Goal: Communication & Community: Answer question/provide support

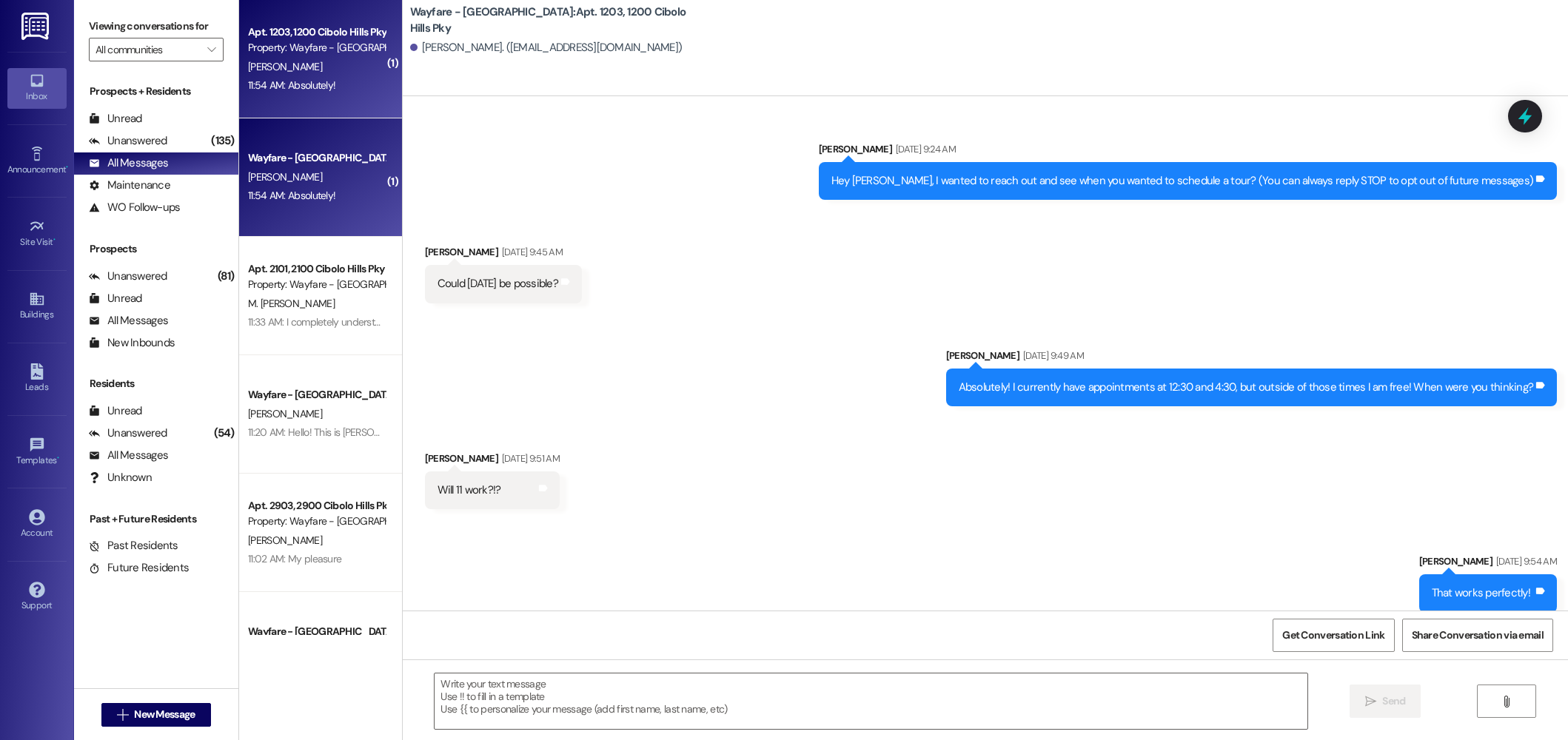
scroll to position [41924, 0]
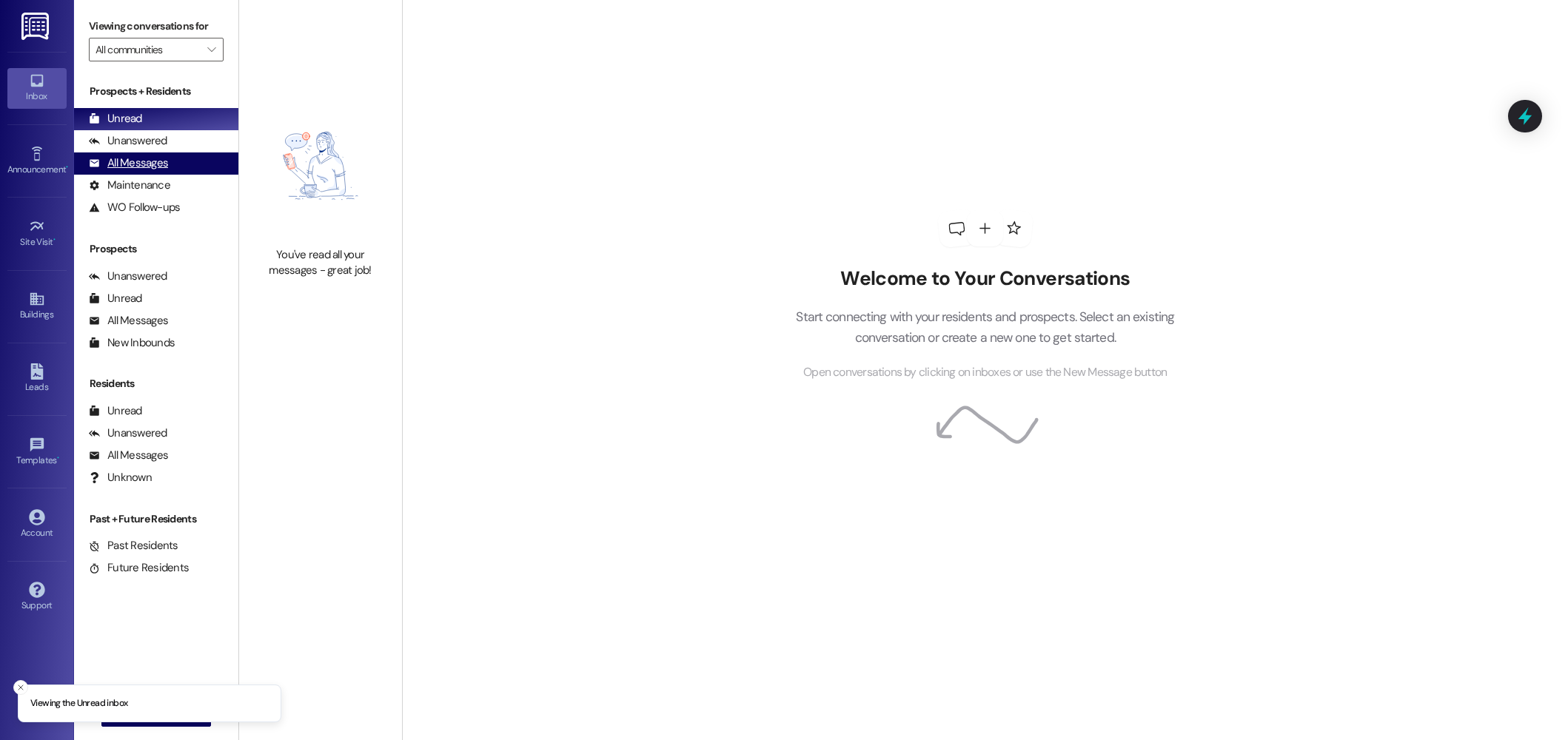
click at [109, 161] on div "All Messages" at bounding box center [128, 163] width 79 height 15
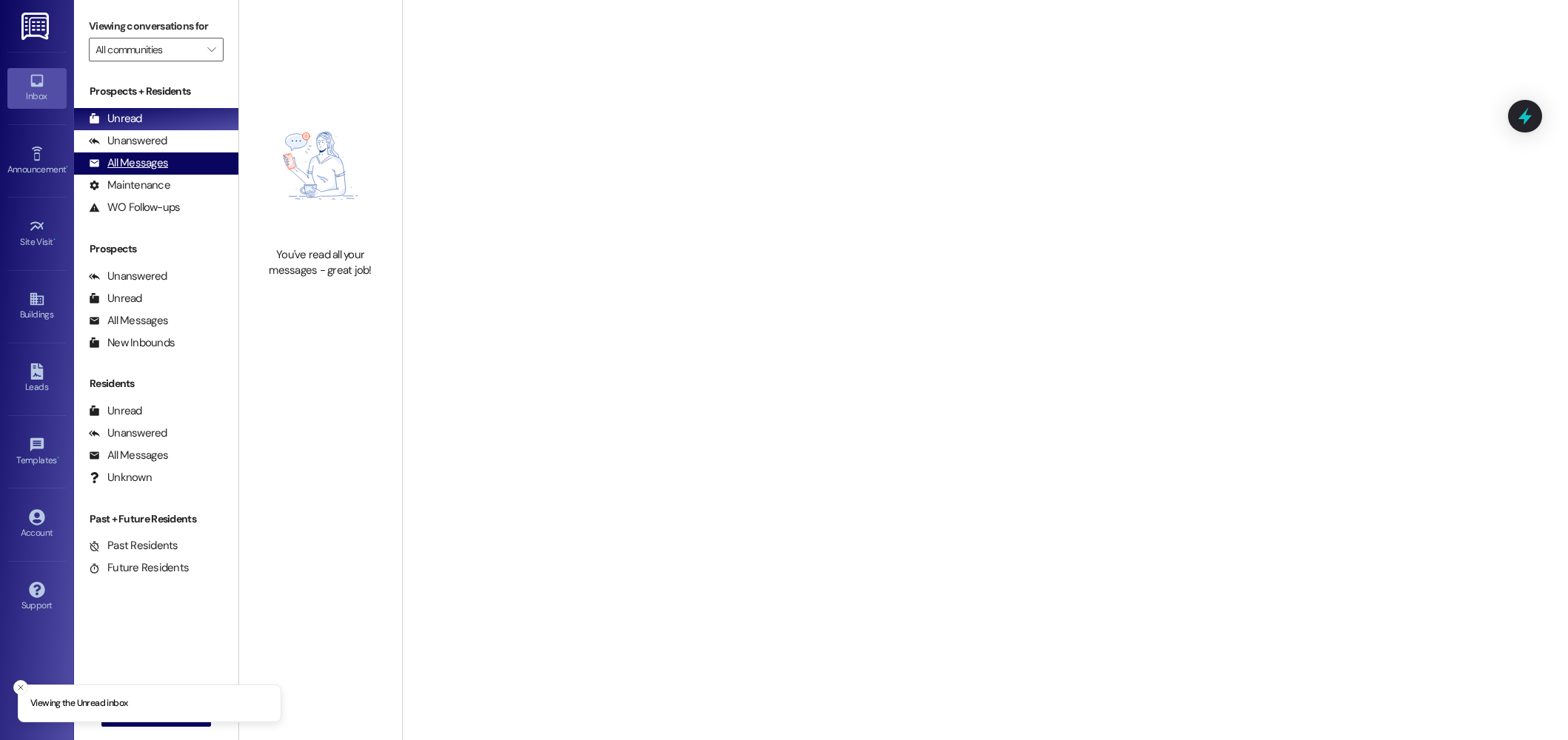
click at [147, 160] on div "All Messages" at bounding box center [128, 163] width 79 height 15
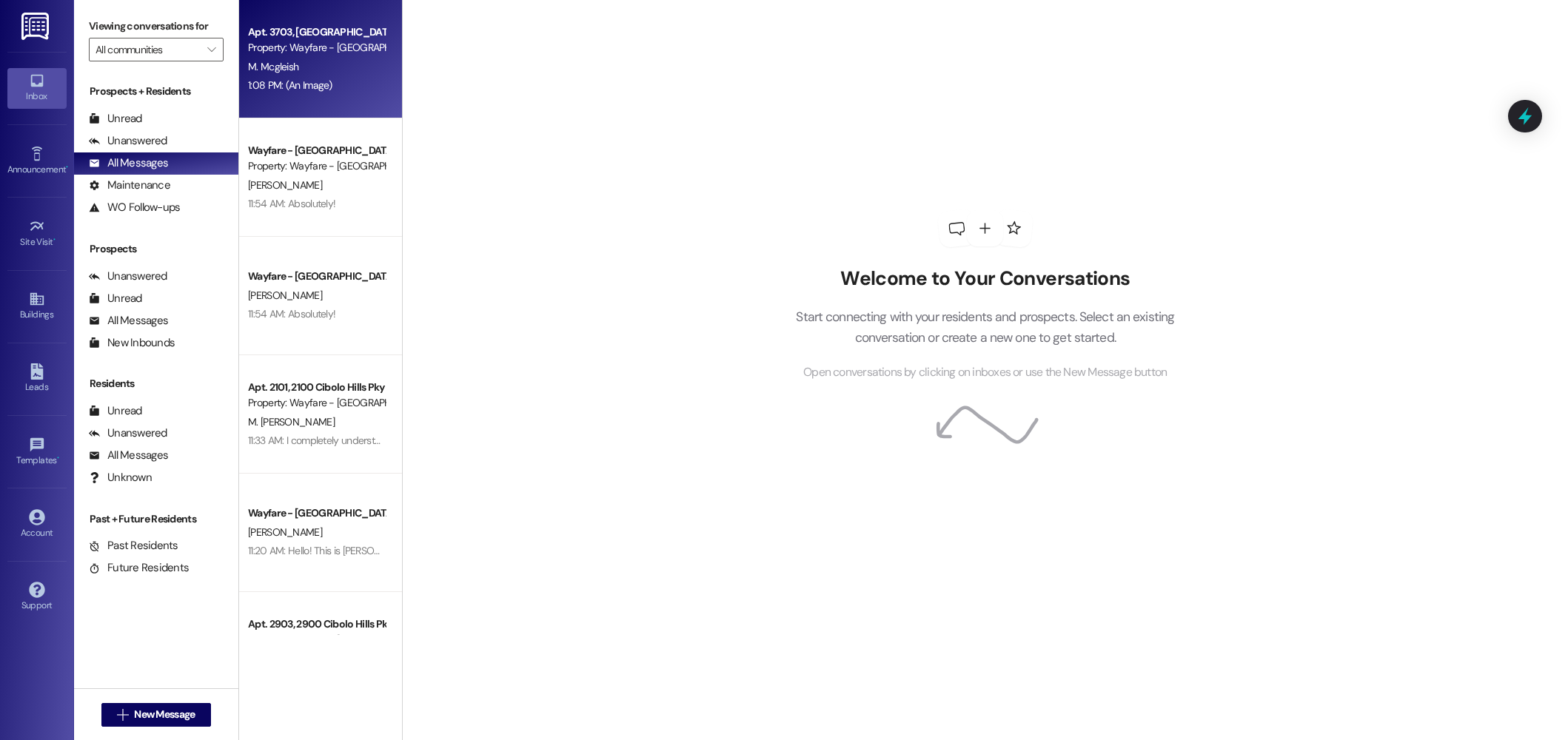
click at [324, 107] on div "Apt. 3703, [GEOGRAPHIC_DATA] Pky Property: Wayfare - [GEOGRAPHIC_DATA] M. Mcgle…" at bounding box center [320, 59] width 163 height 118
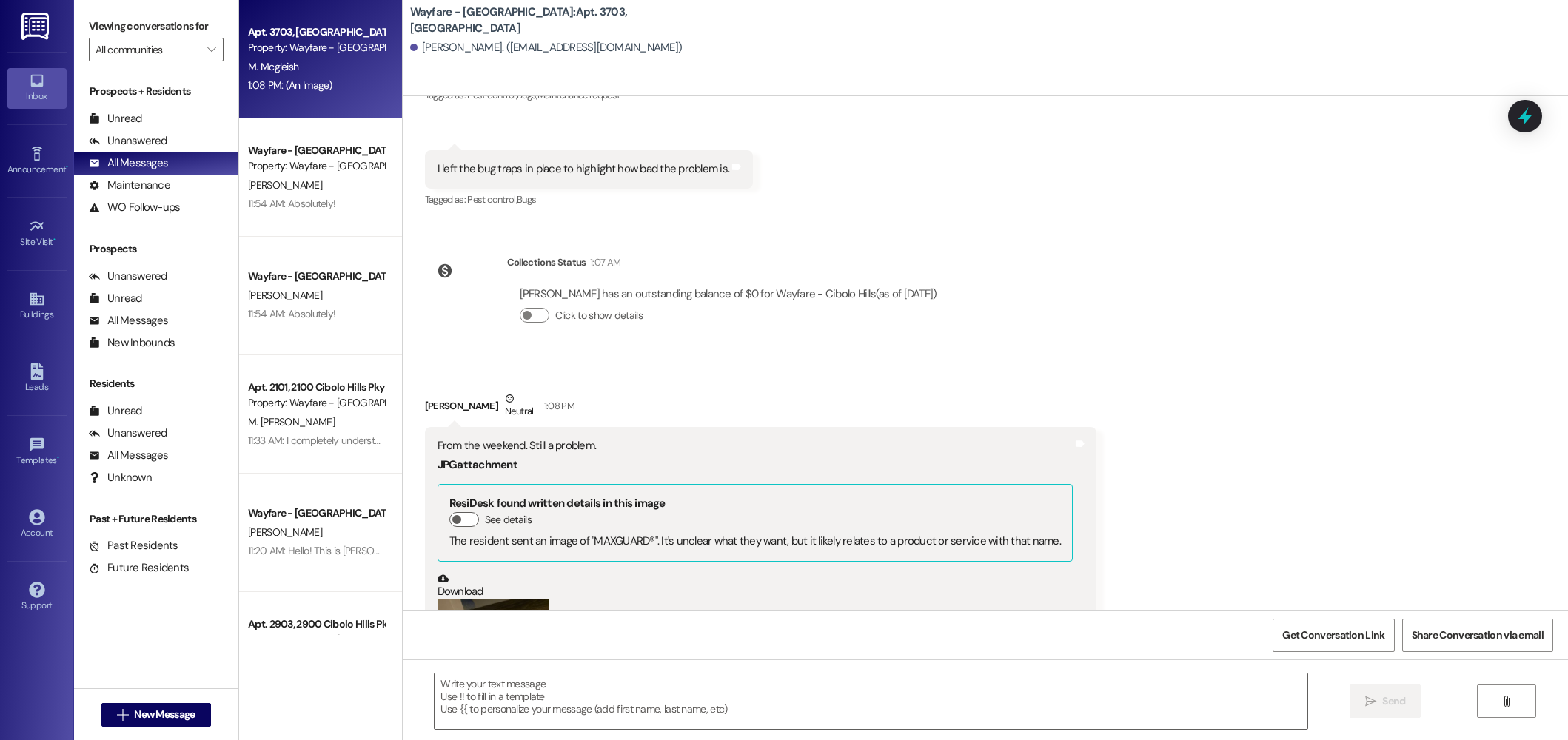
scroll to position [29507, 0]
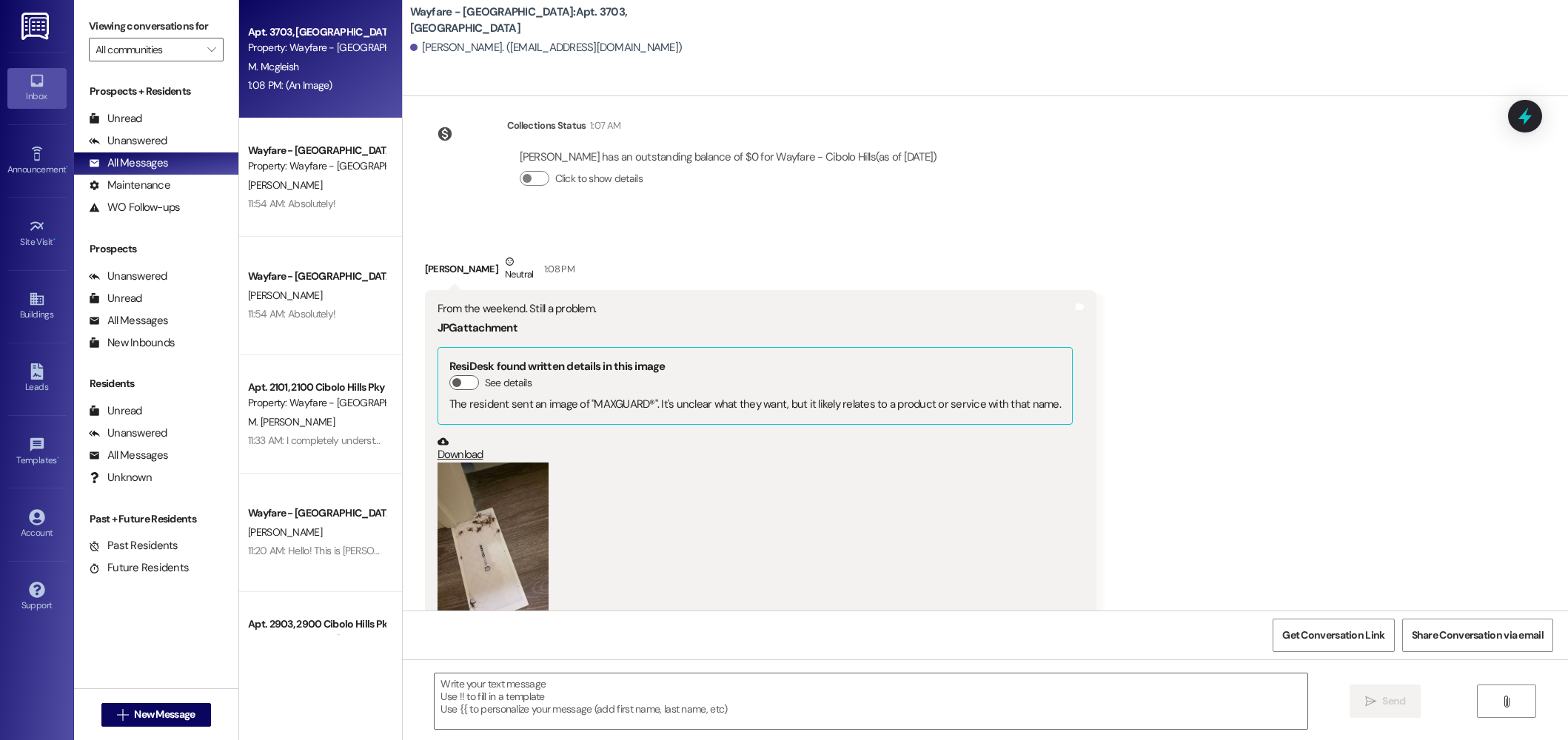
click at [485, 462] on button "Zoom image" at bounding box center [493, 536] width 111 height 148
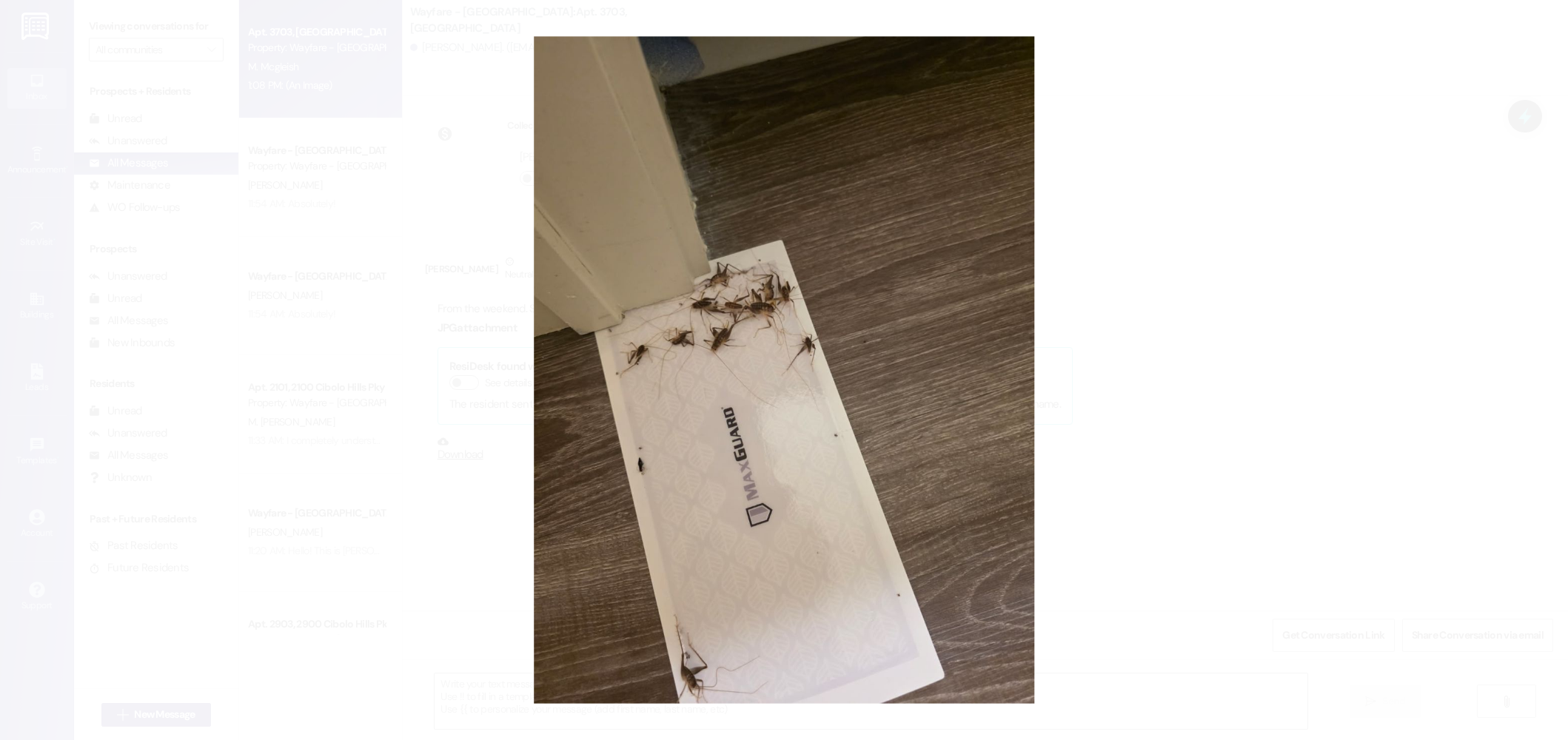
click at [1202, 236] on button "Unzoom image" at bounding box center [784, 370] width 1568 height 740
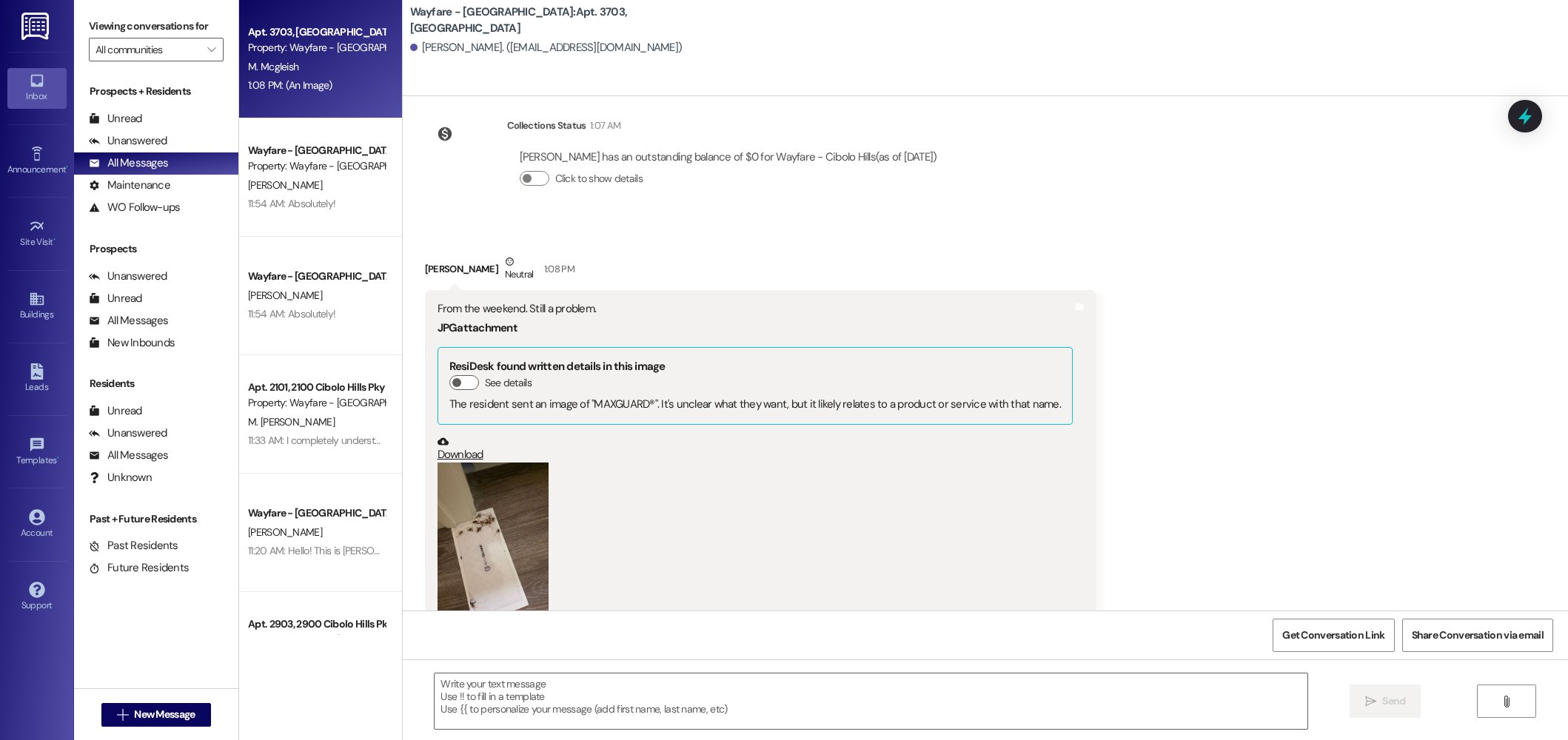
click at [667, 149] on div "Collections Status 1:07 AM Maurice Mcgleish has an outstanding balance of $0 fo…" at bounding box center [687, 164] width 547 height 114
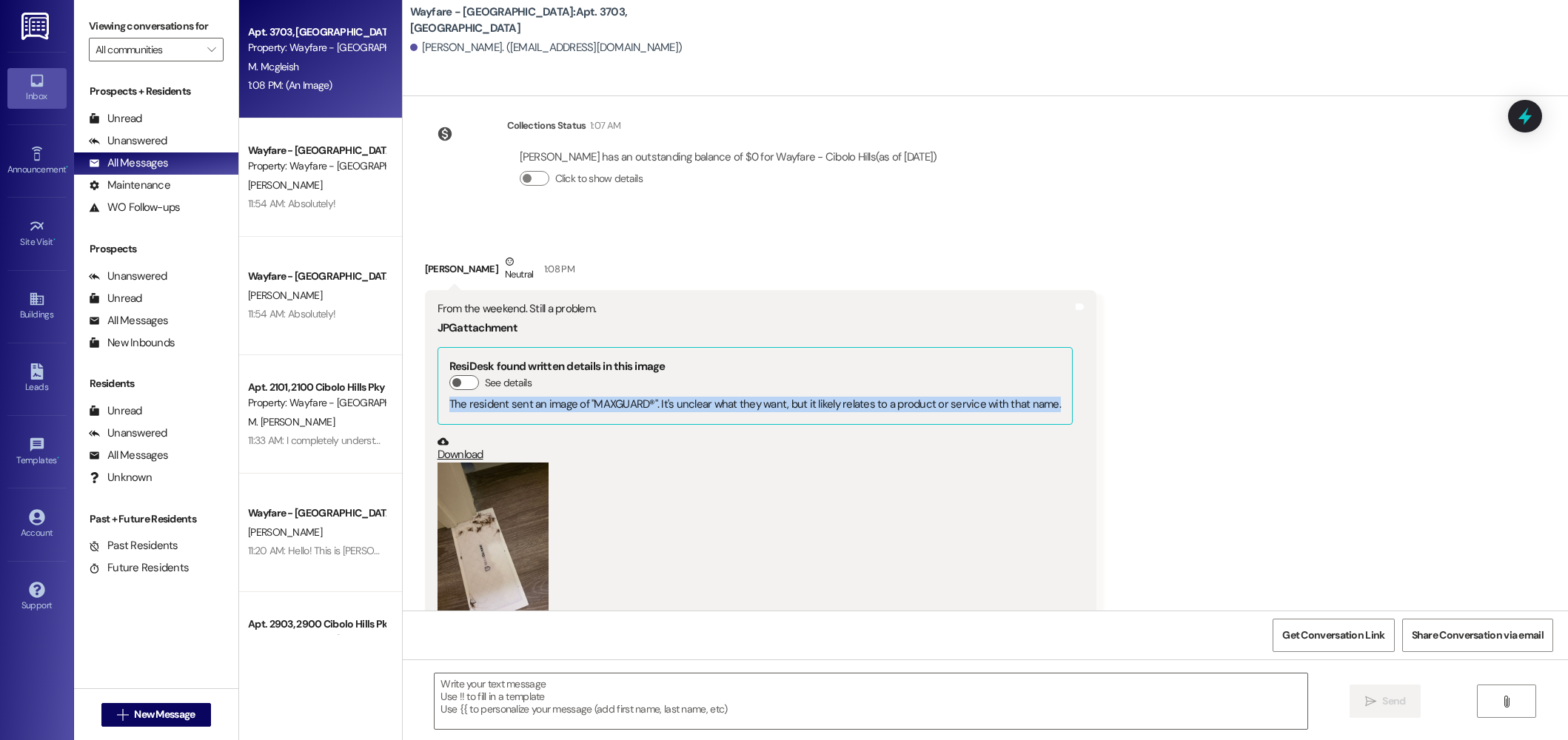
drag, startPoint x: 439, startPoint y: 341, endPoint x: 831, endPoint y: 352, distance: 392.2
click at [831, 352] on div "ResiDesk found written details in this image See details The resident sent an i…" at bounding box center [755, 385] width 635 height 77
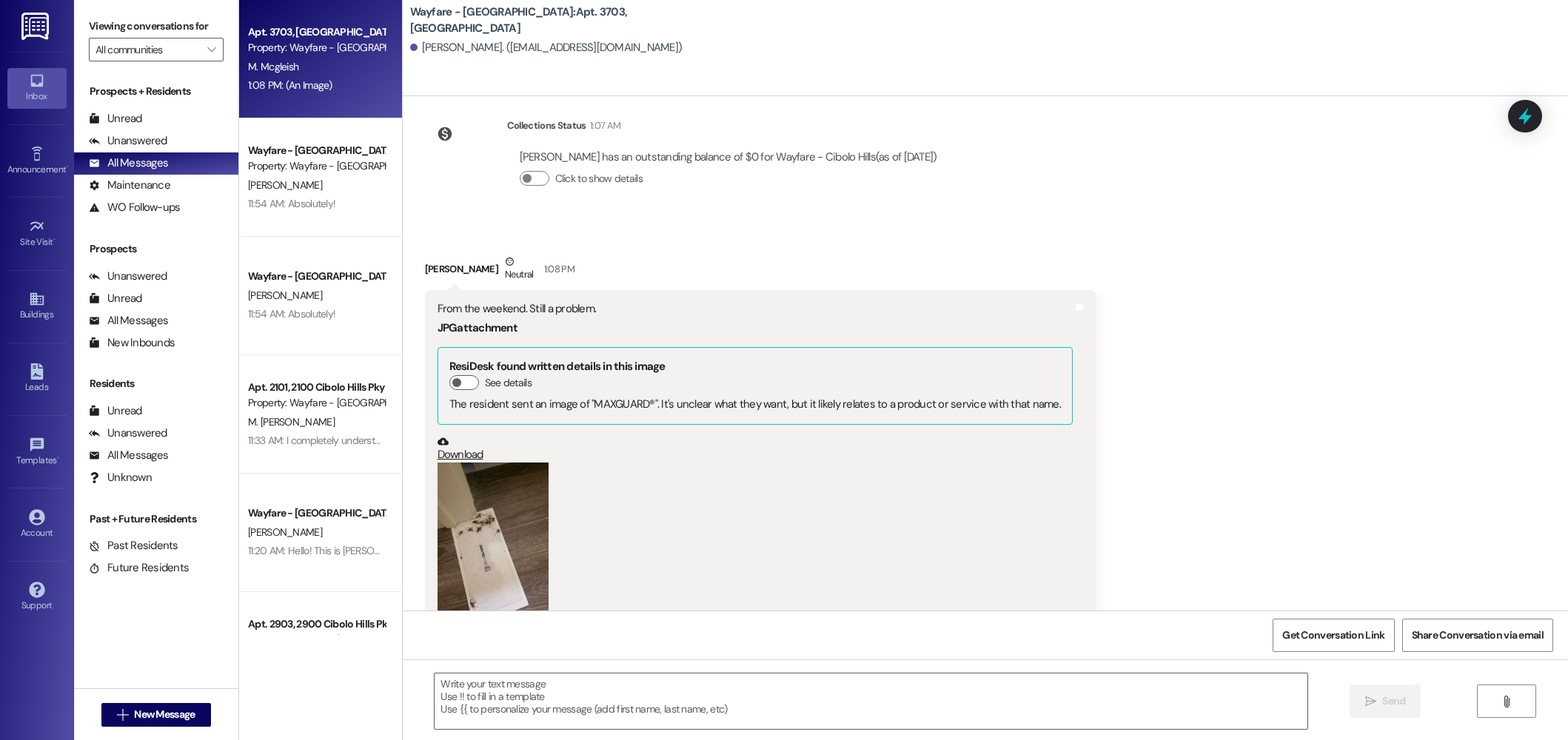
click at [904, 154] on div "Collections Status 1:07 AM Maurice Mcgleish has an outstanding balance of $0 fo…" at bounding box center [687, 164] width 547 height 114
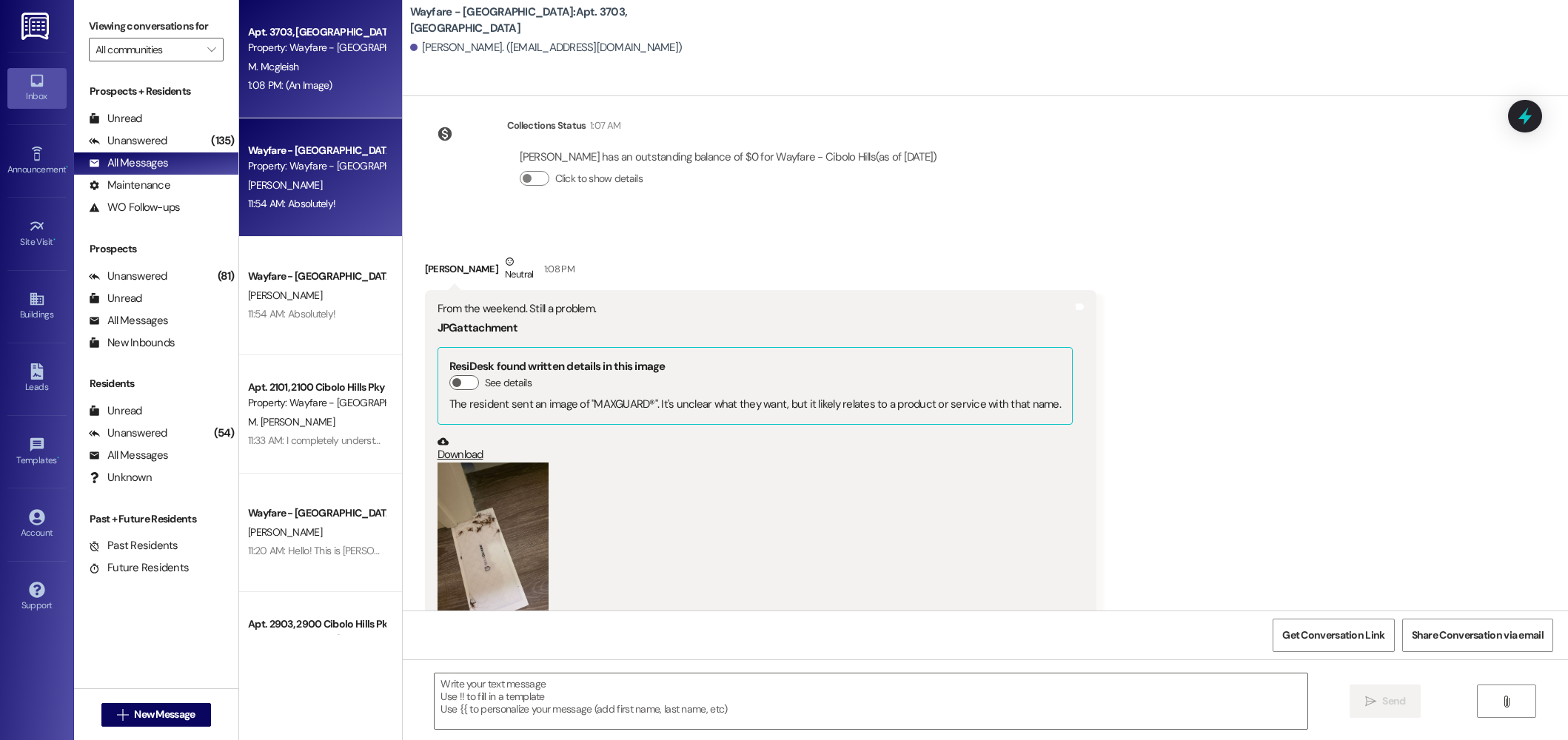
click at [321, 212] on div "11:54 AM: Absolutely! 11:54 AM: Absolutely!" at bounding box center [316, 204] width 140 height 18
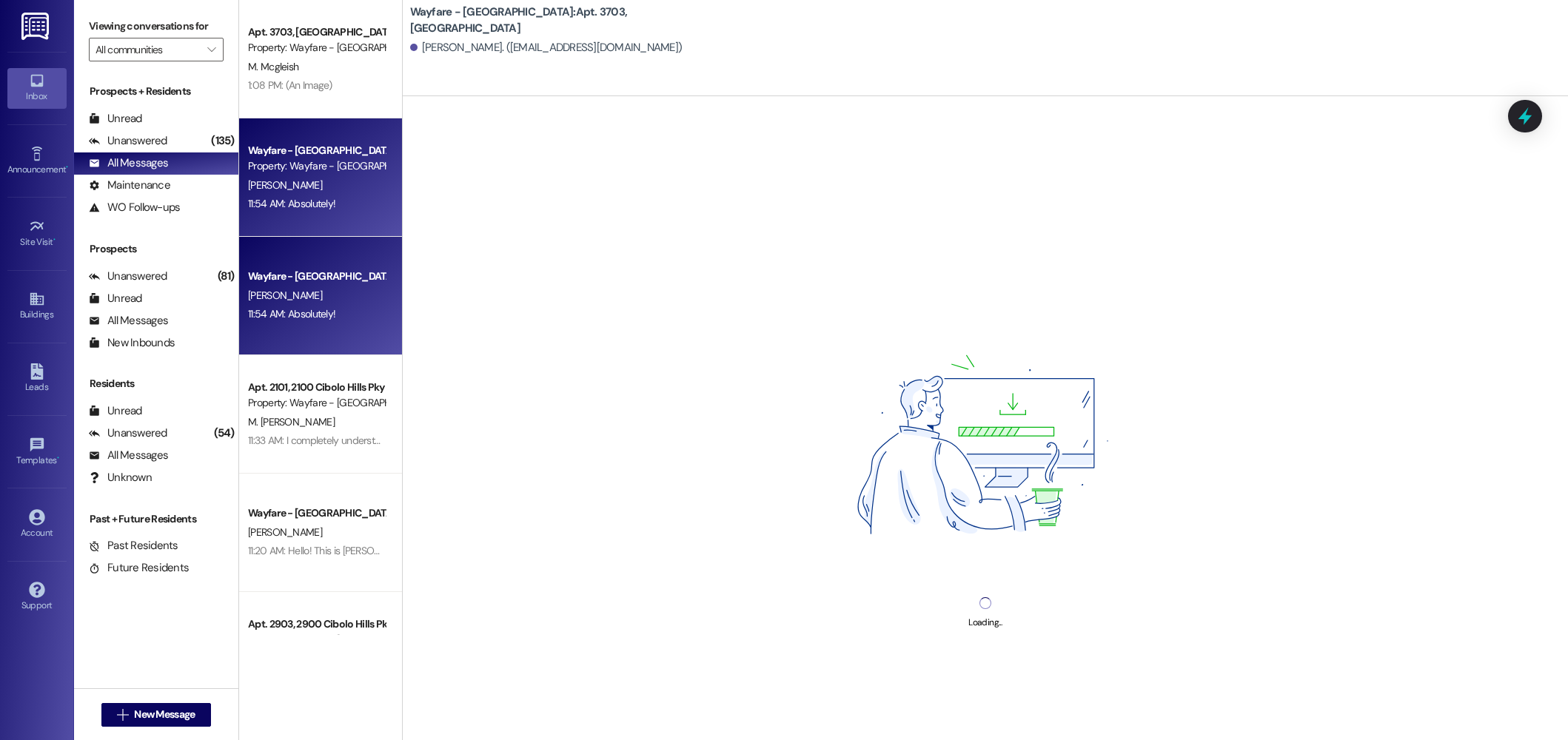
click at [546, 689] on div "Loading..." at bounding box center [984, 466] width 1165 height 740
click at [565, 689] on div "Loading..." at bounding box center [984, 466] width 1165 height 740
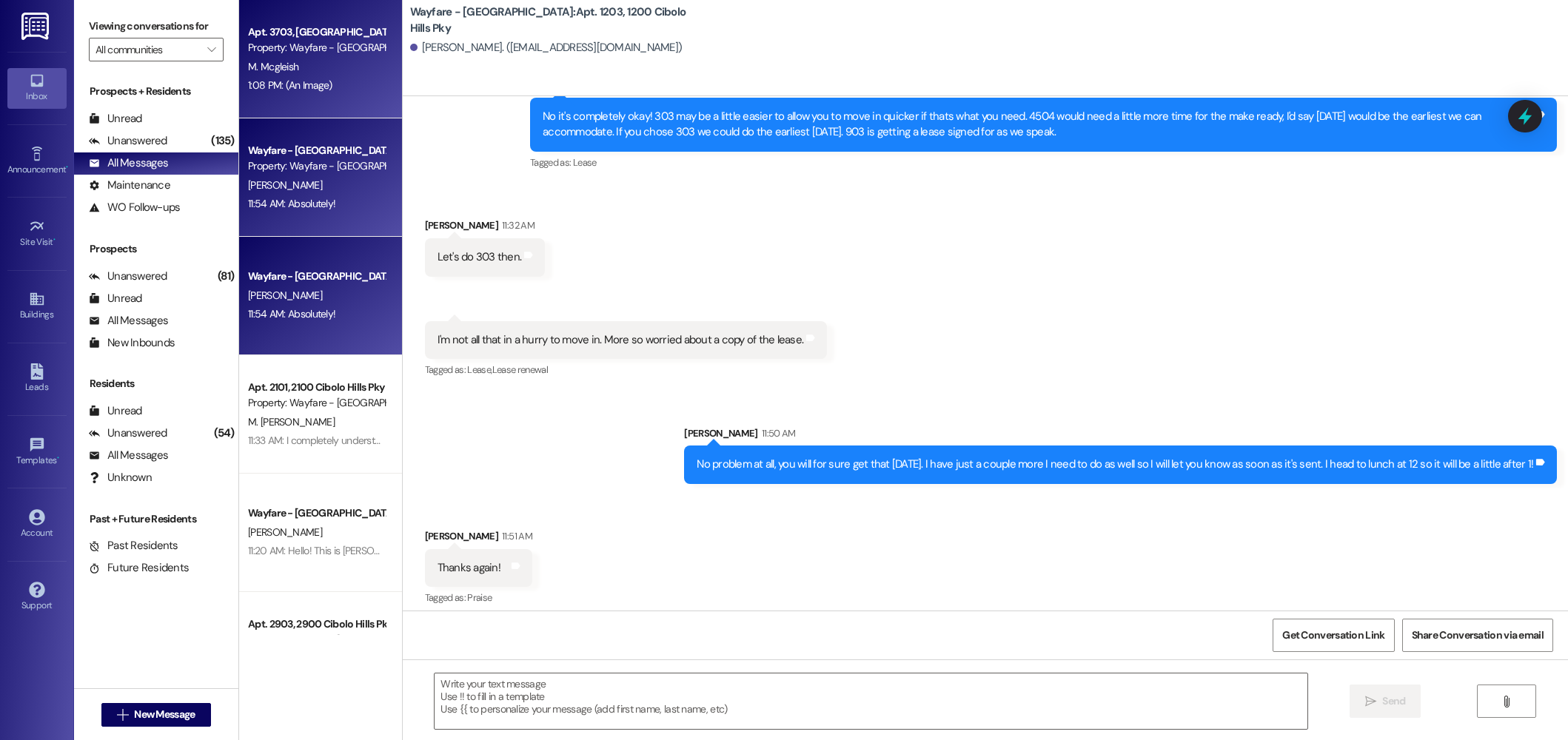
scroll to position [41917, 0]
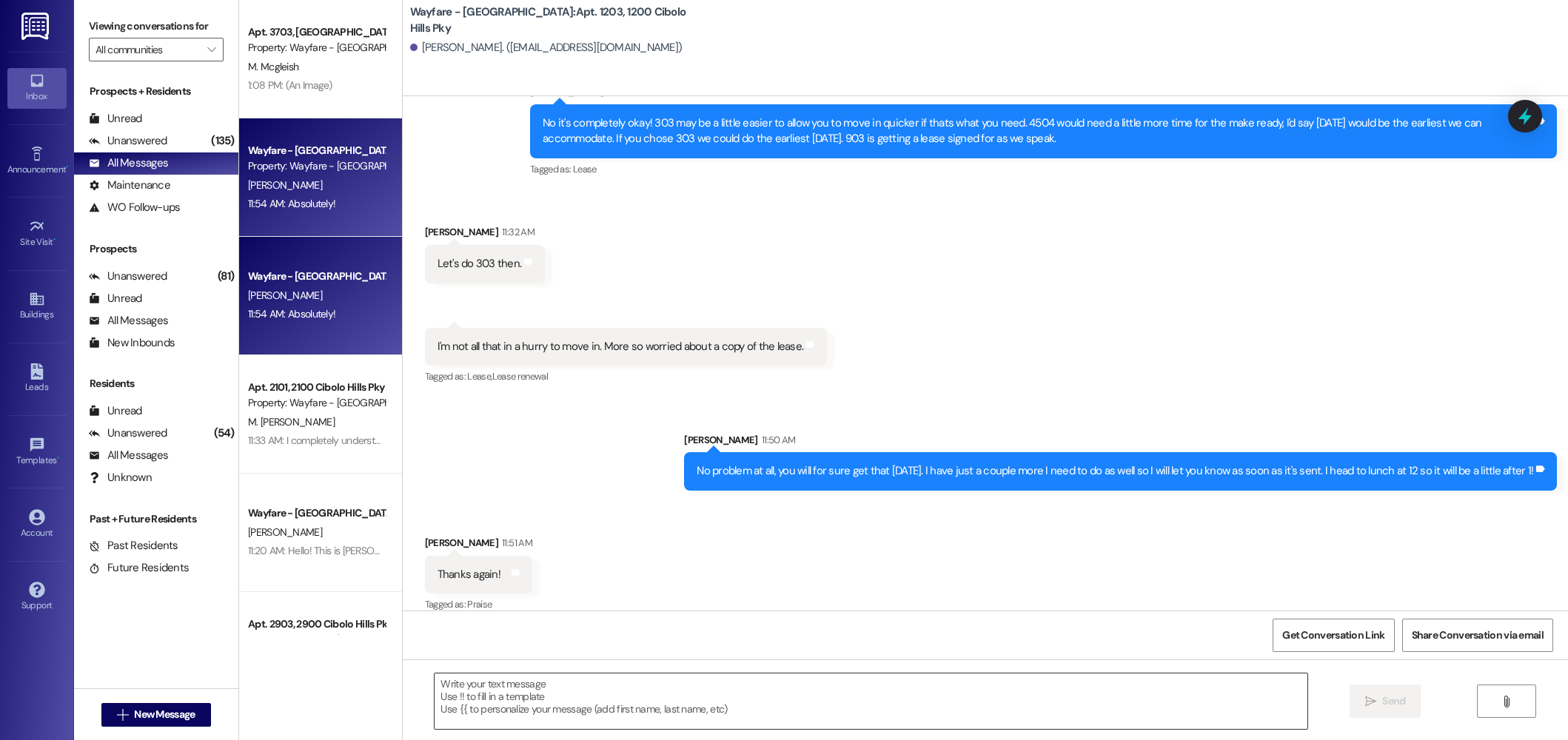
click at [609, 702] on textarea at bounding box center [871, 701] width 873 height 55
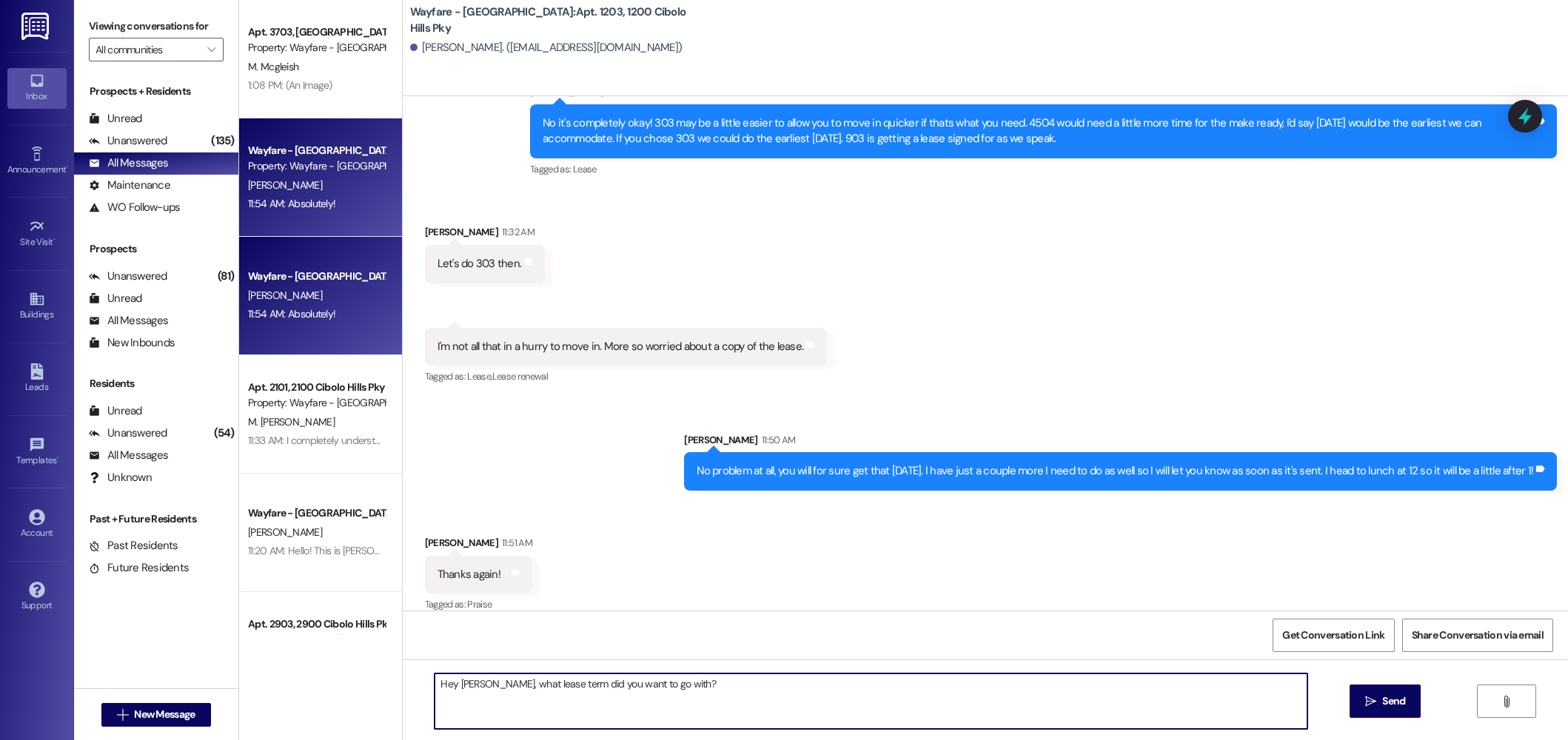
type textarea "Hey Christina, what lease term did you want to go with?"
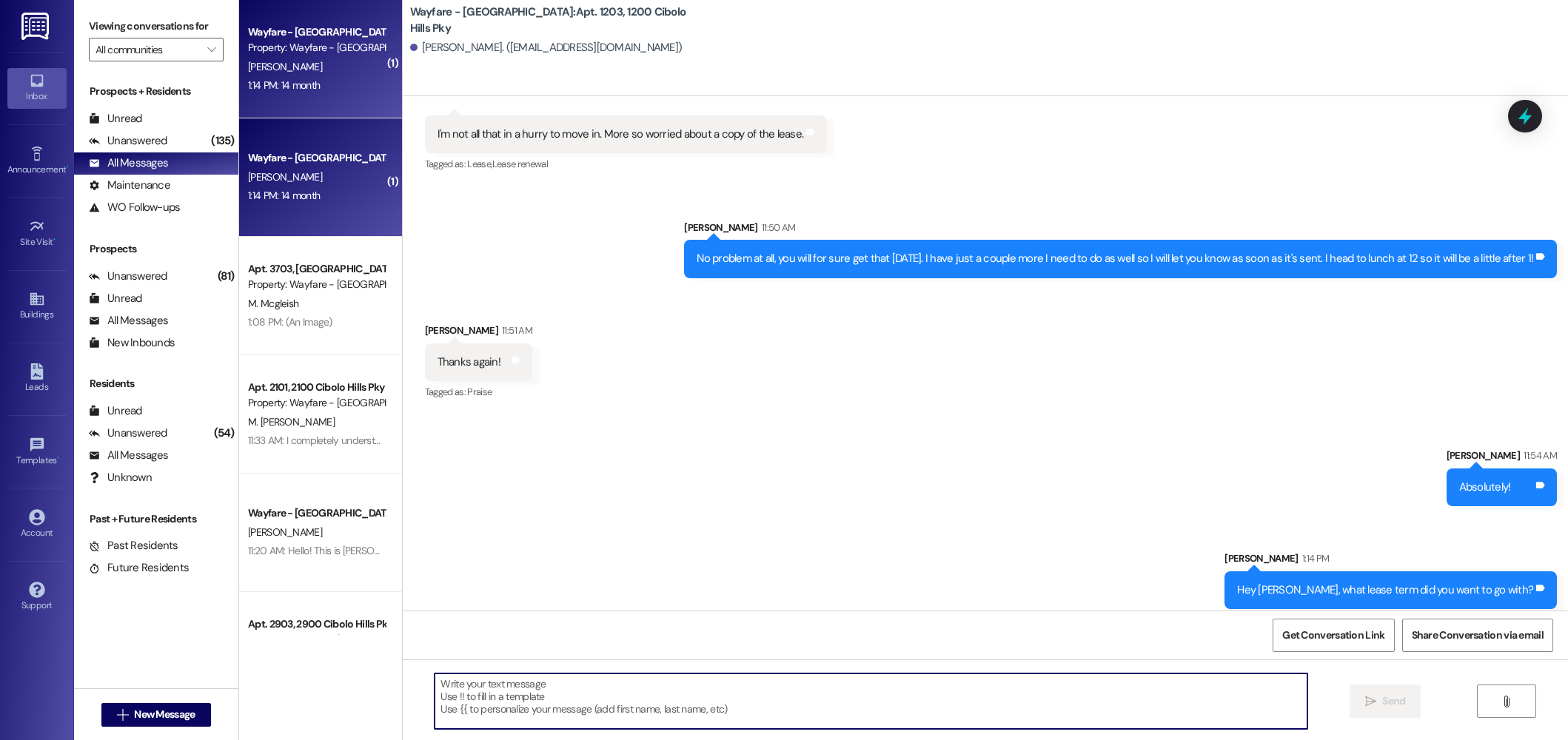
scroll to position [42130, 0]
click at [476, 696] on textarea at bounding box center [871, 701] width 873 height 55
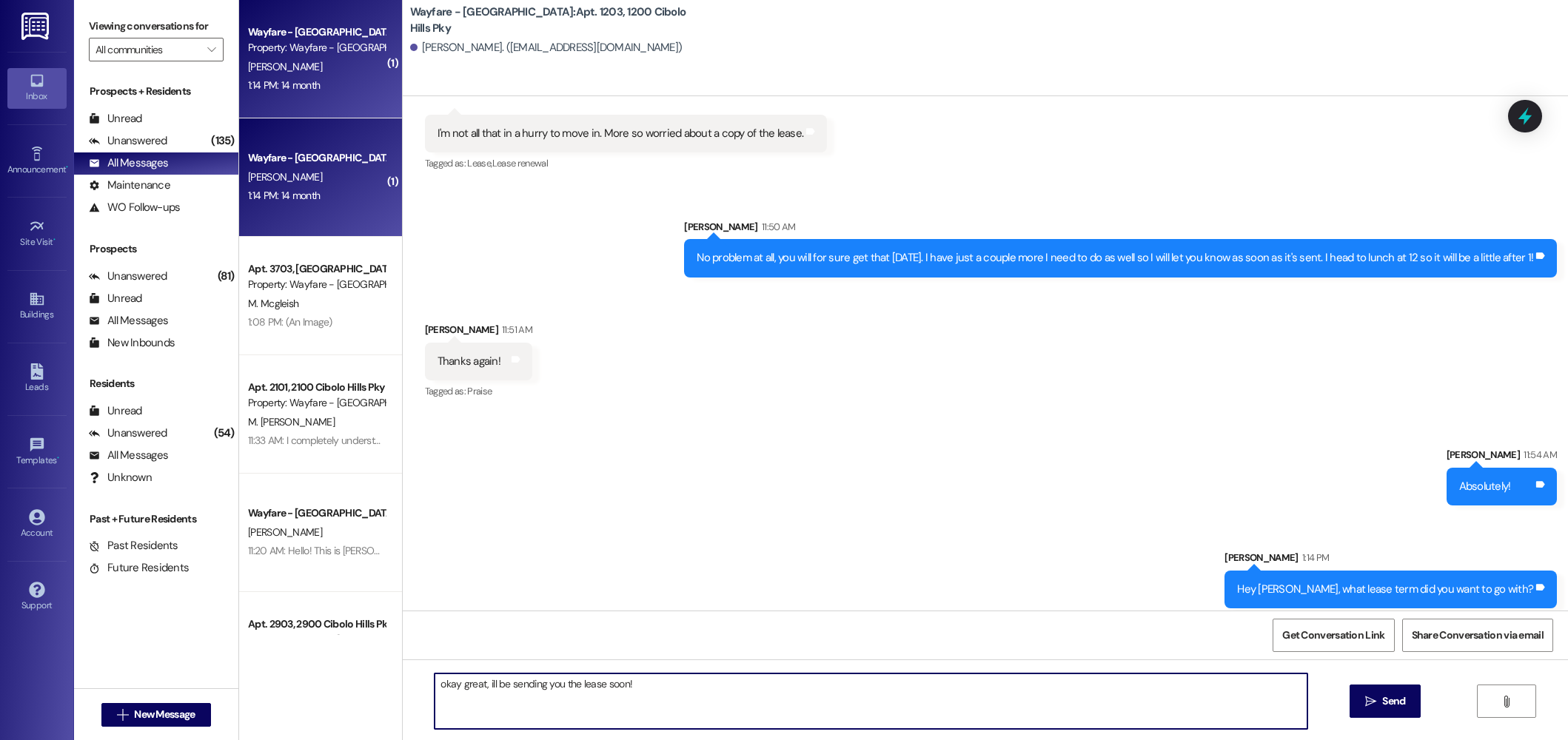
type textarea "okay great, ill be sending you the lease soon!"
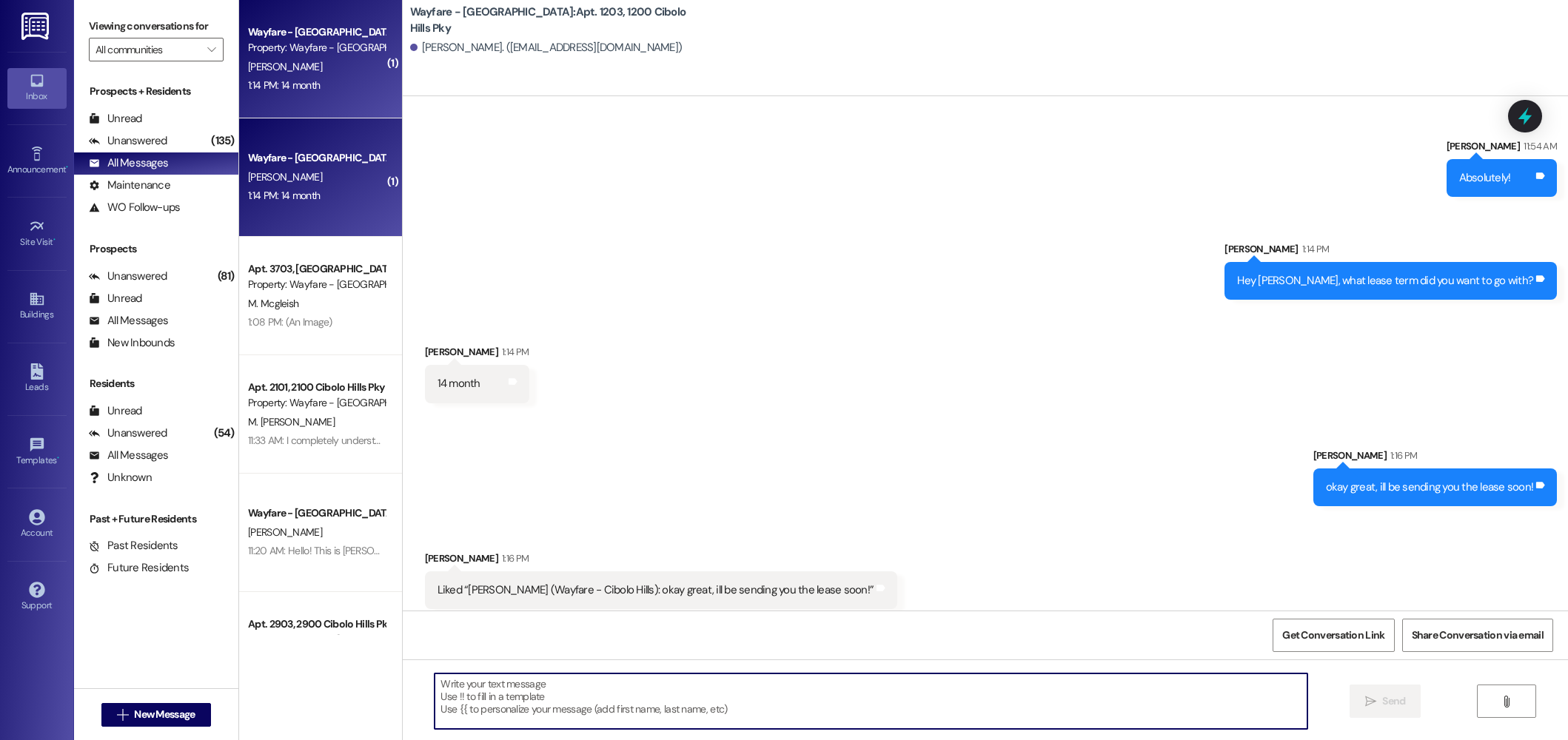
scroll to position [42439, 0]
click at [572, 705] on textarea at bounding box center [871, 701] width 873 height 55
type textarea "N"
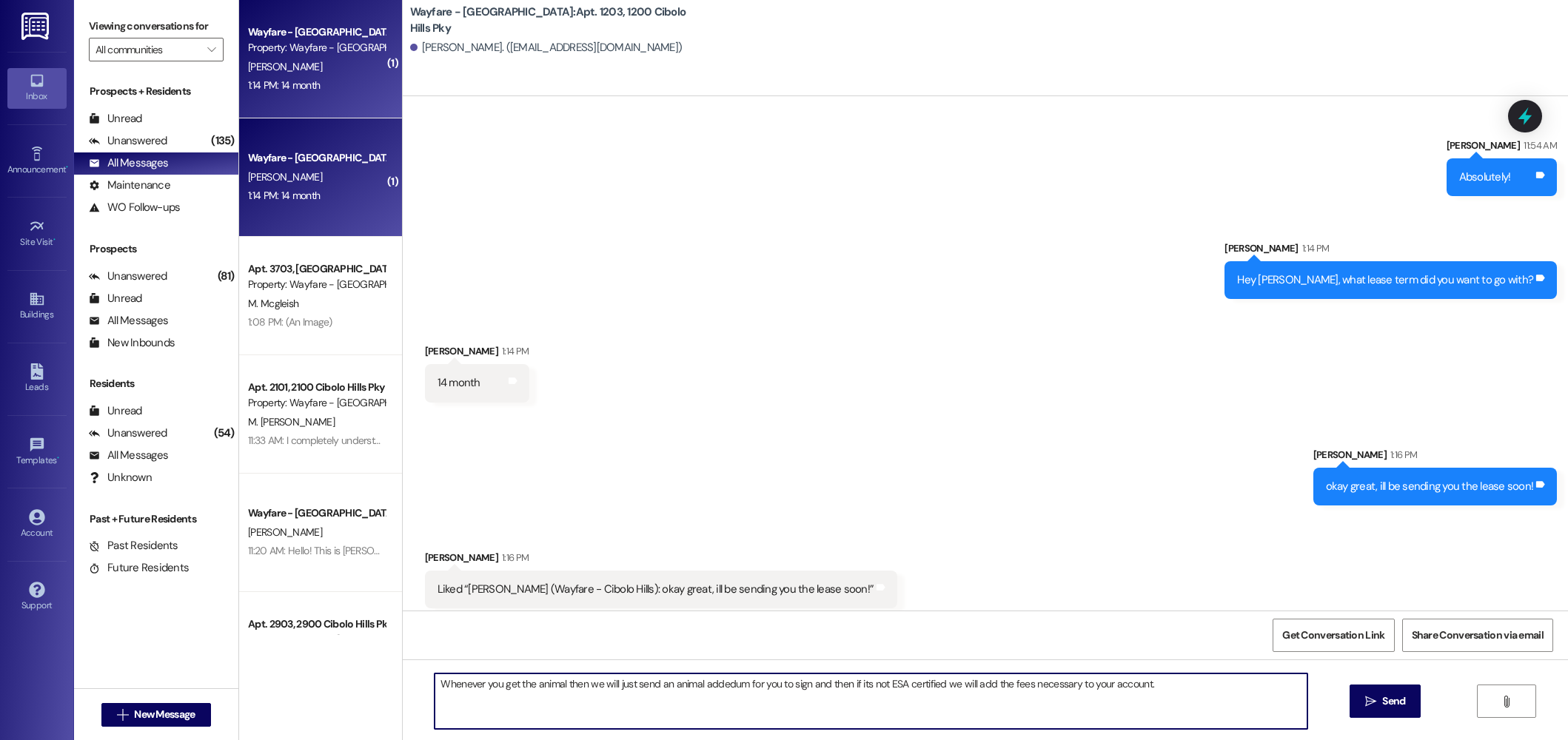
click at [709, 679] on textarea "Whenever you get the animal then we will just send an animal addedum for you to…" at bounding box center [871, 701] width 873 height 55
click at [709, 680] on textarea "Whenever you get the animal then we will just send an animal addedum for you to…" at bounding box center [871, 701] width 873 height 55
click at [579, 685] on textarea "Whenever you get the animal then we will just send an animal addendum for you t…" at bounding box center [871, 701] width 873 height 55
type textarea "Whenever you get the animal we will just send an animal addendum for you to sig…"
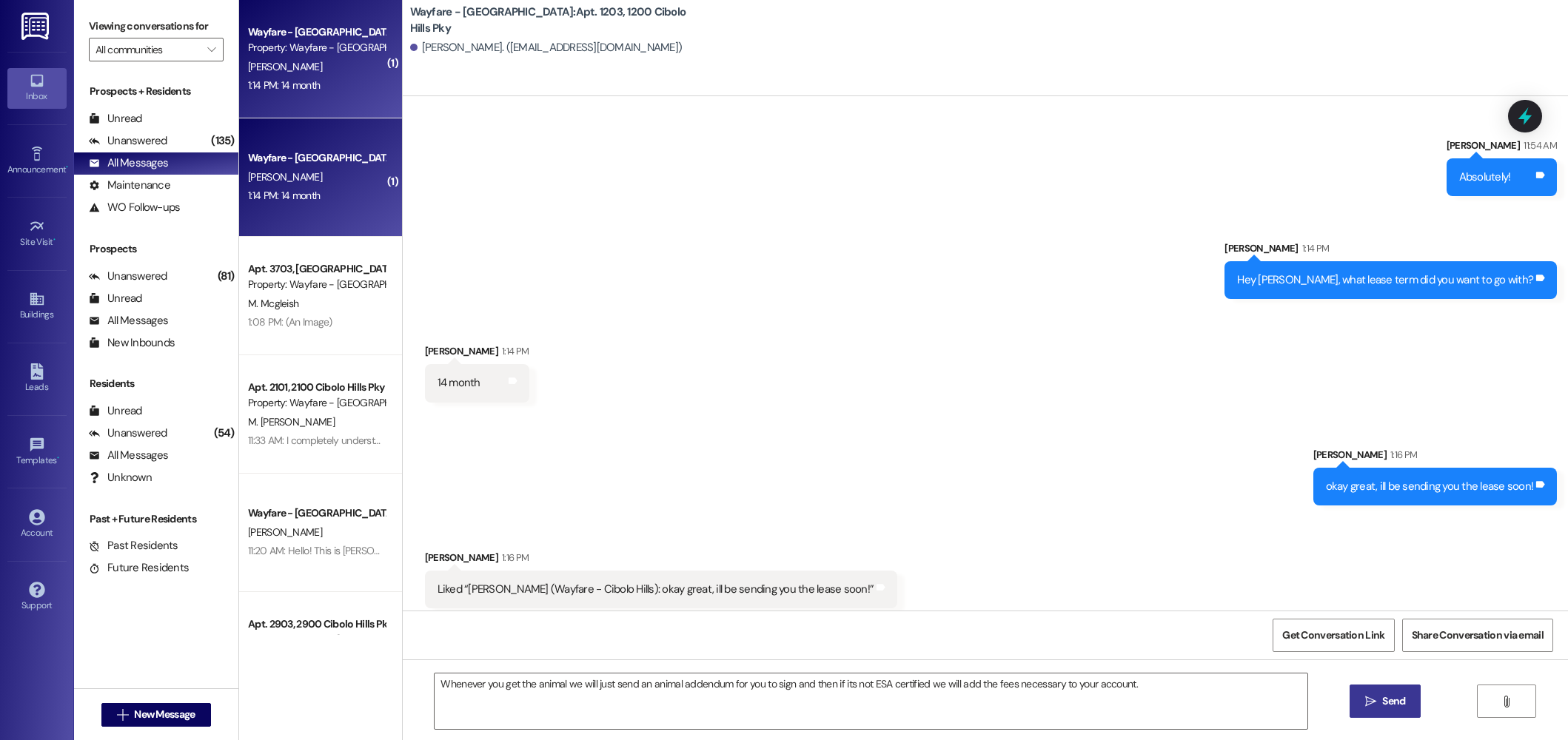
click at [1366, 707] on span " Send" at bounding box center [1385, 701] width 47 height 15
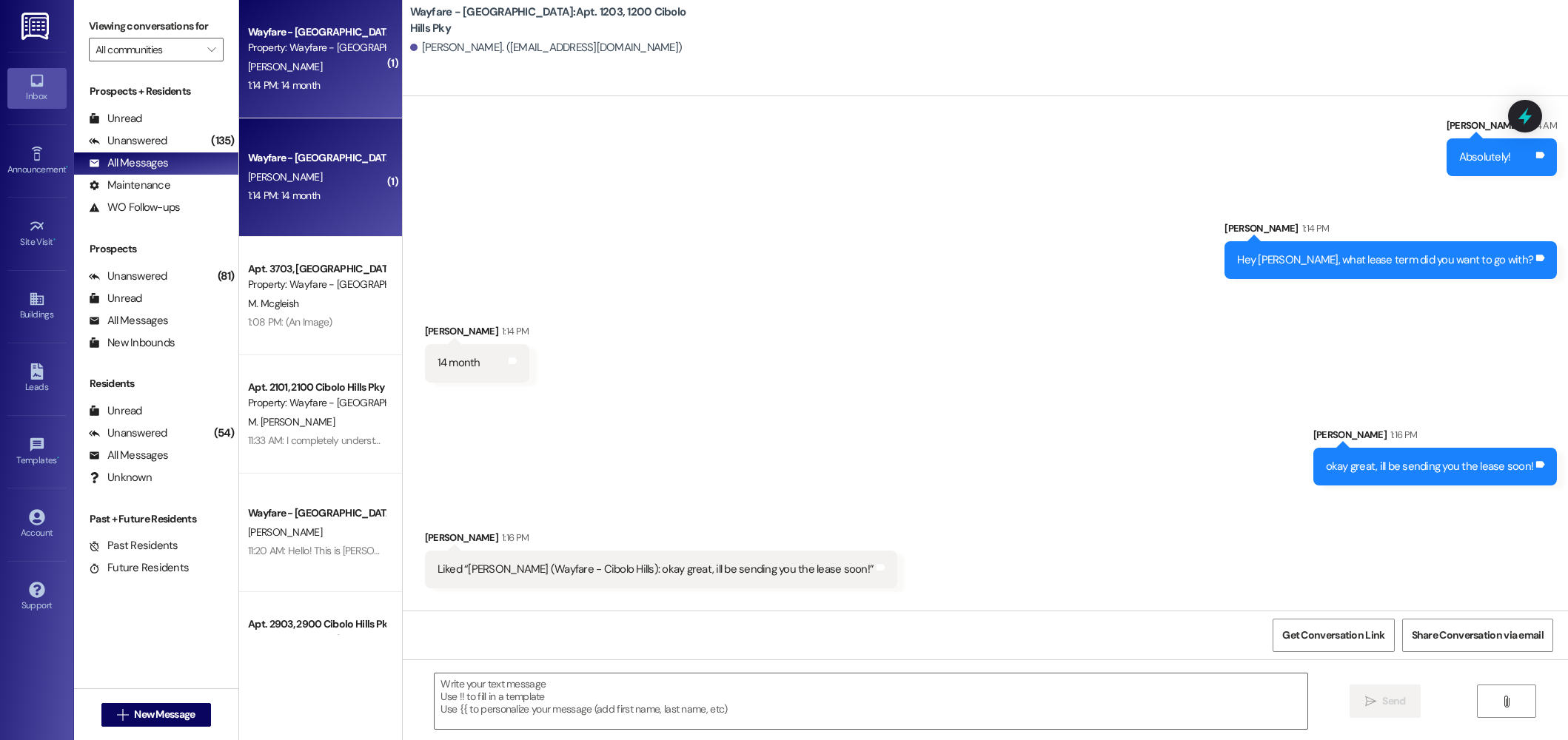
scroll to position [42542, 0]
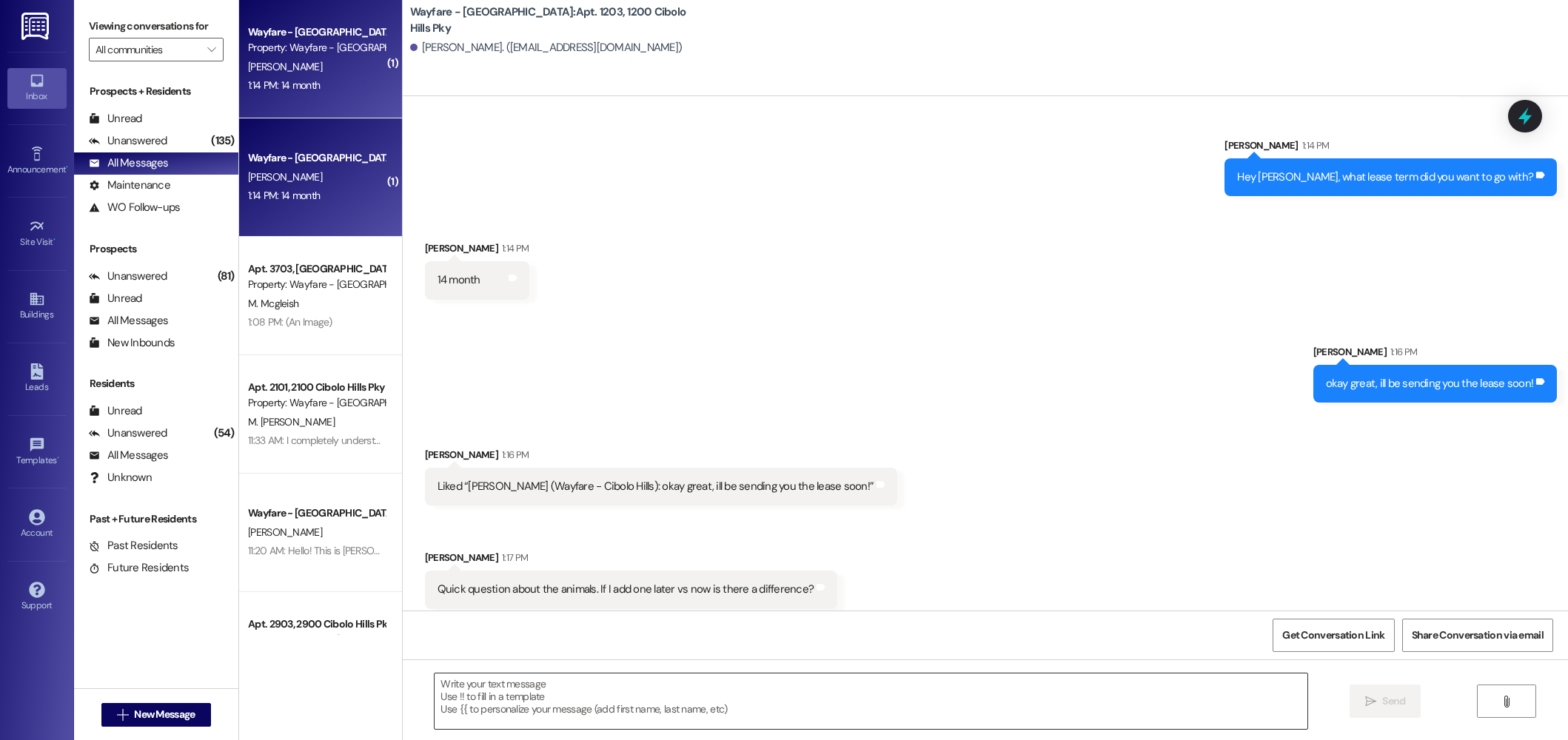
click at [905, 686] on textarea at bounding box center [871, 701] width 873 height 55
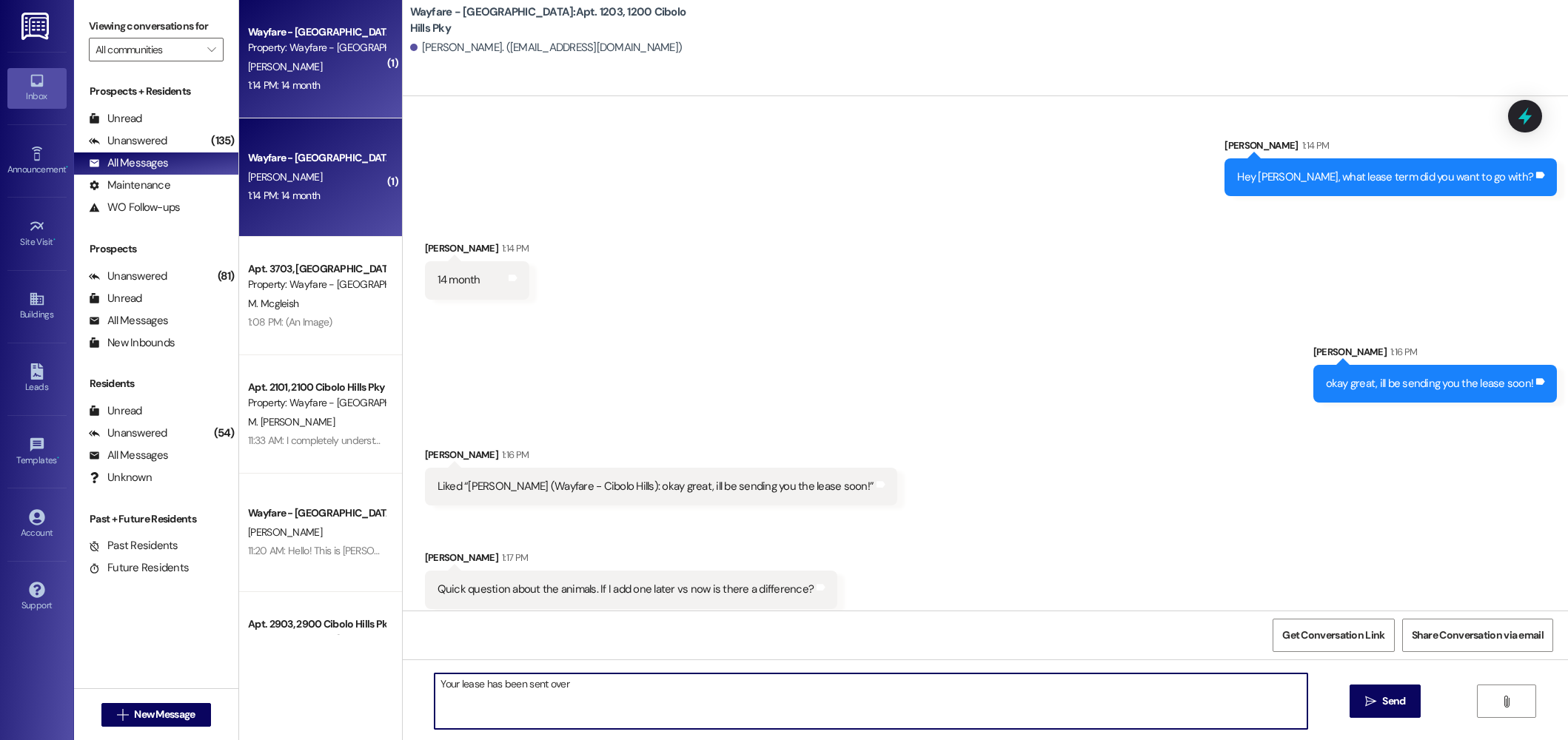
type textarea "Your lease has been sent over!"
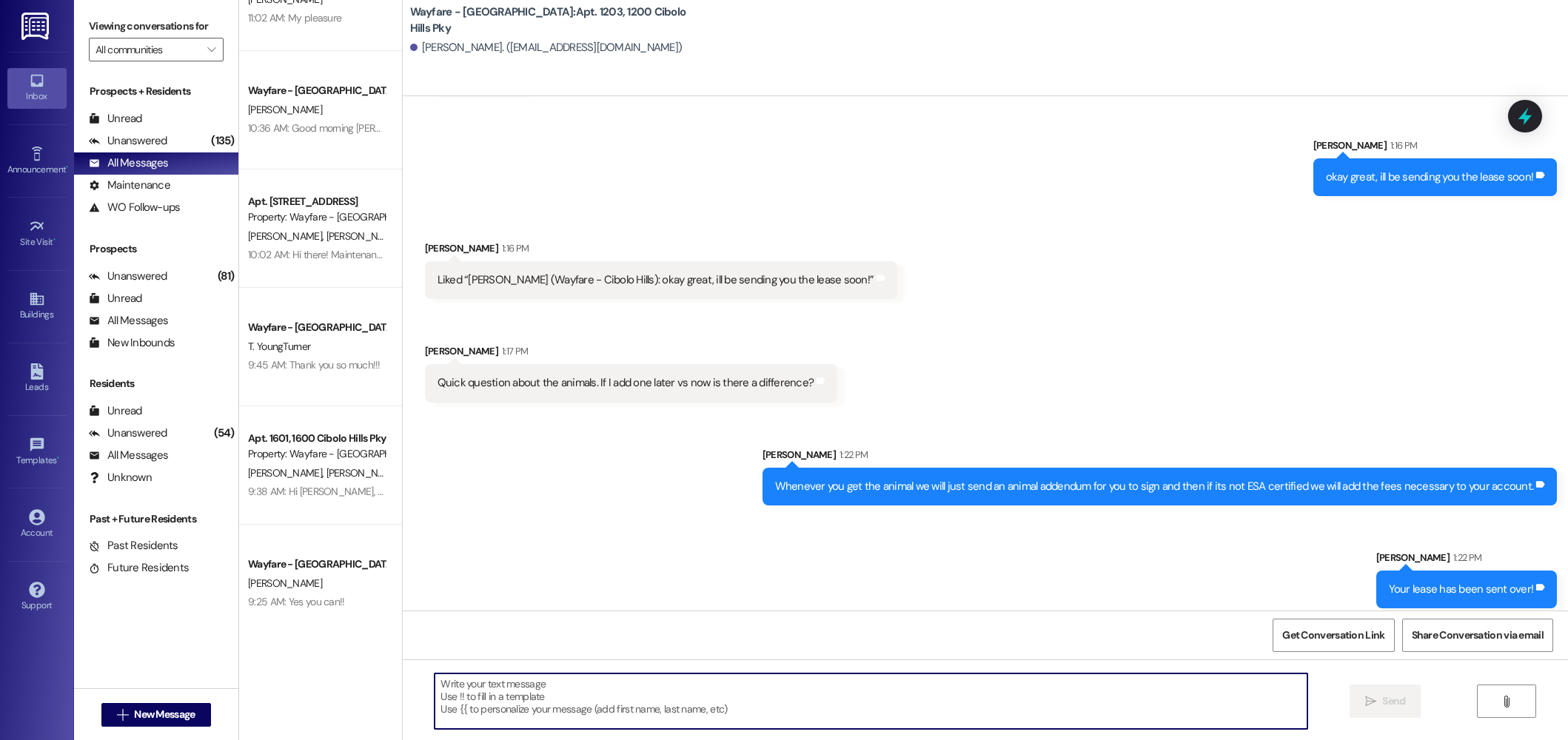
scroll to position [658, 0]
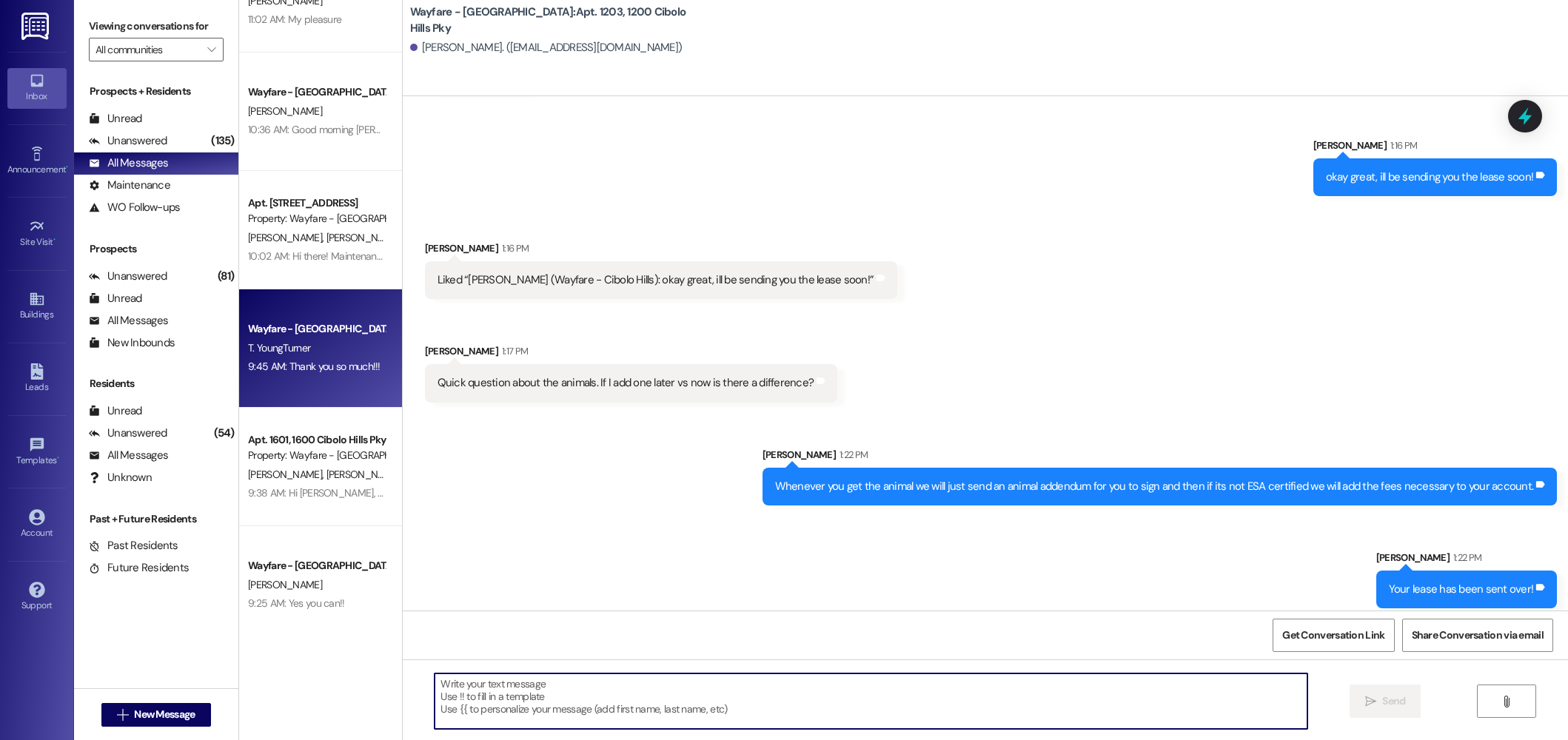
click at [344, 396] on div "Wayfare - Cibolo Hills Prospect T. YoungTurner 9:45 AM: Thank you so much!!! 9:…" at bounding box center [320, 349] width 163 height 118
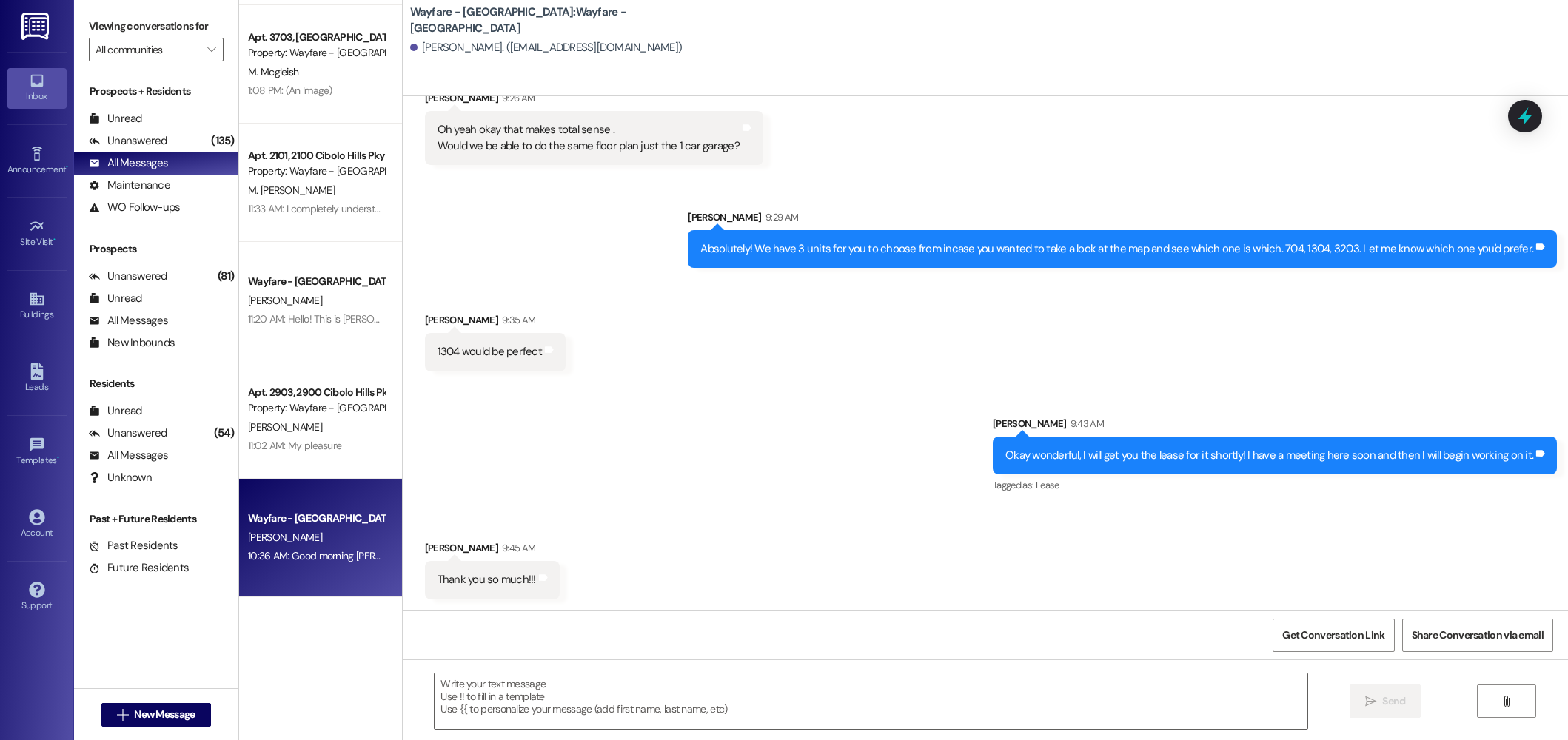
scroll to position [0, 0]
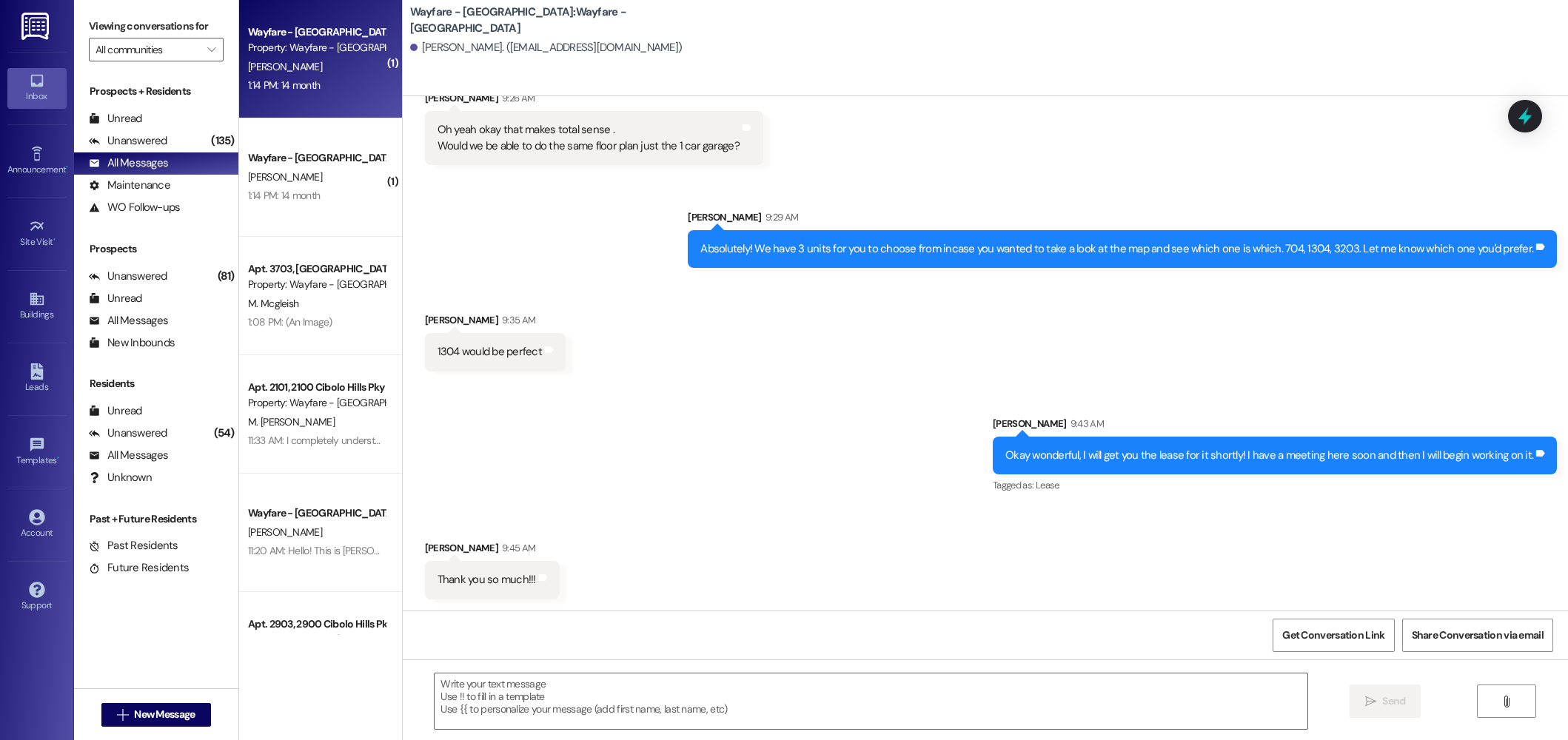
click at [303, 76] on div "1:14 PM: 14 month 1:14 PM: 14 month" at bounding box center [316, 85] width 140 height 18
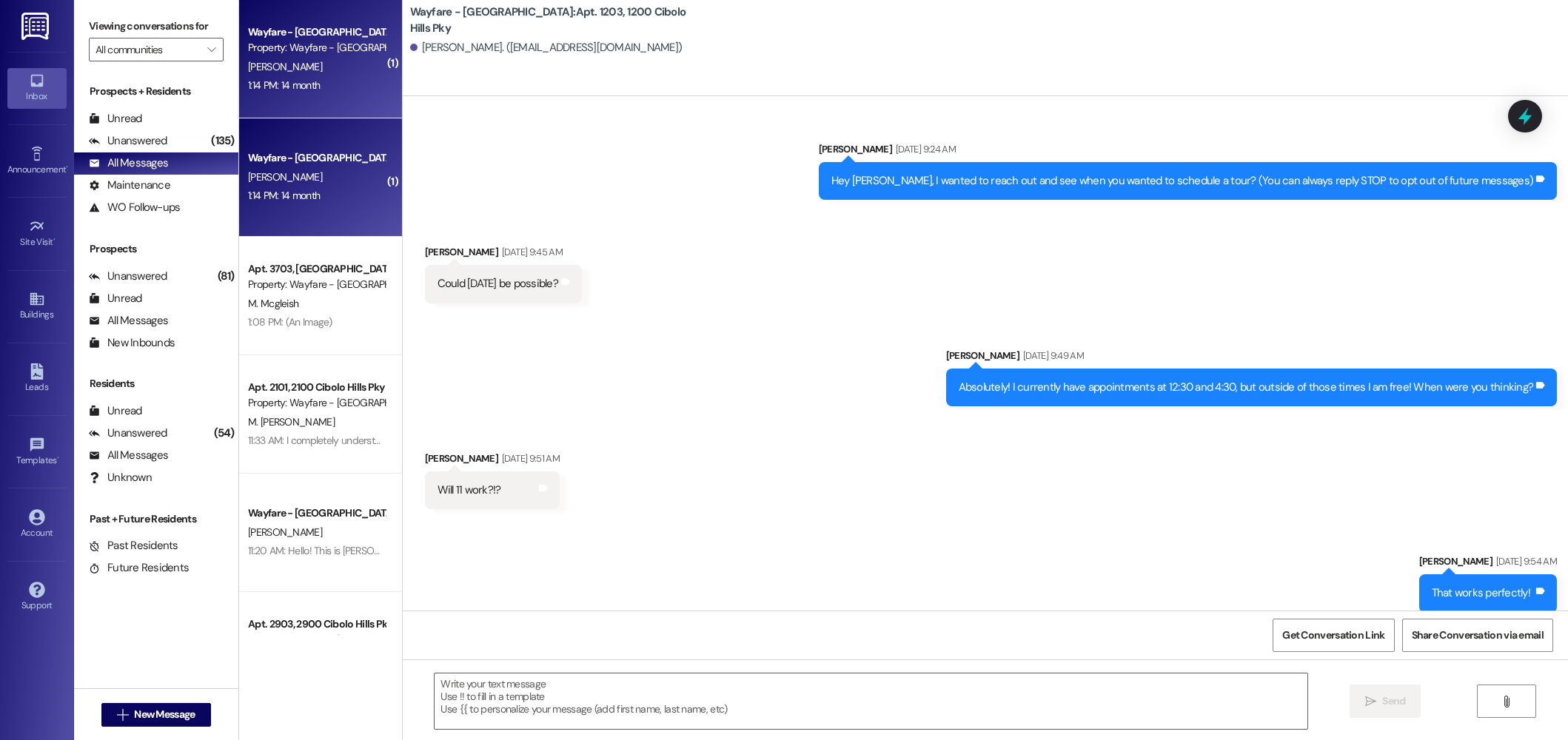
scroll to position [42839, 0]
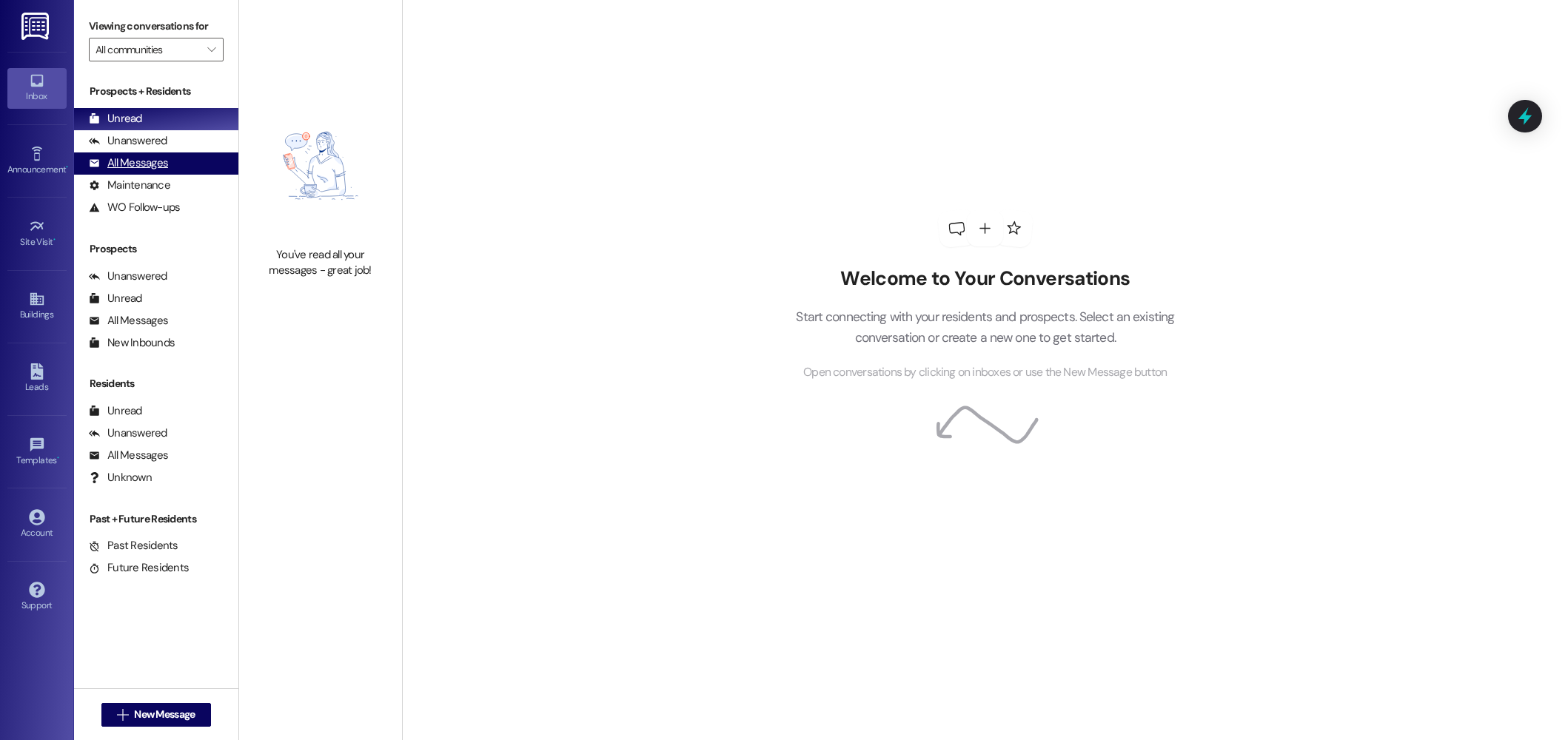
click at [180, 170] on div "All Messages (undefined)" at bounding box center [156, 164] width 164 height 22
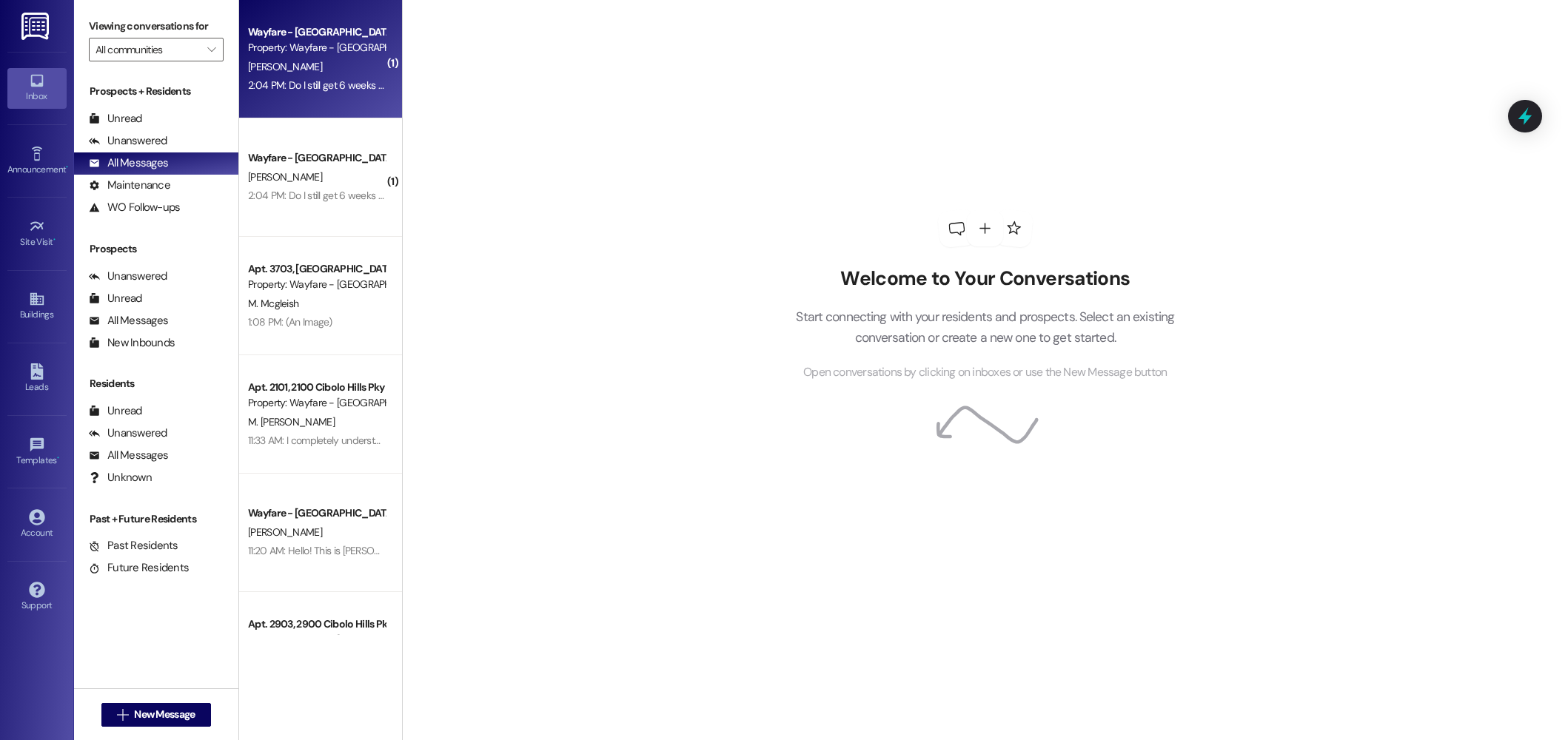
click at [336, 101] on div "Wayfare - Cibolo Hills Prospect Property: Wayfare - Cibolo Hills C. Hart 2:04 P…" at bounding box center [320, 59] width 163 height 118
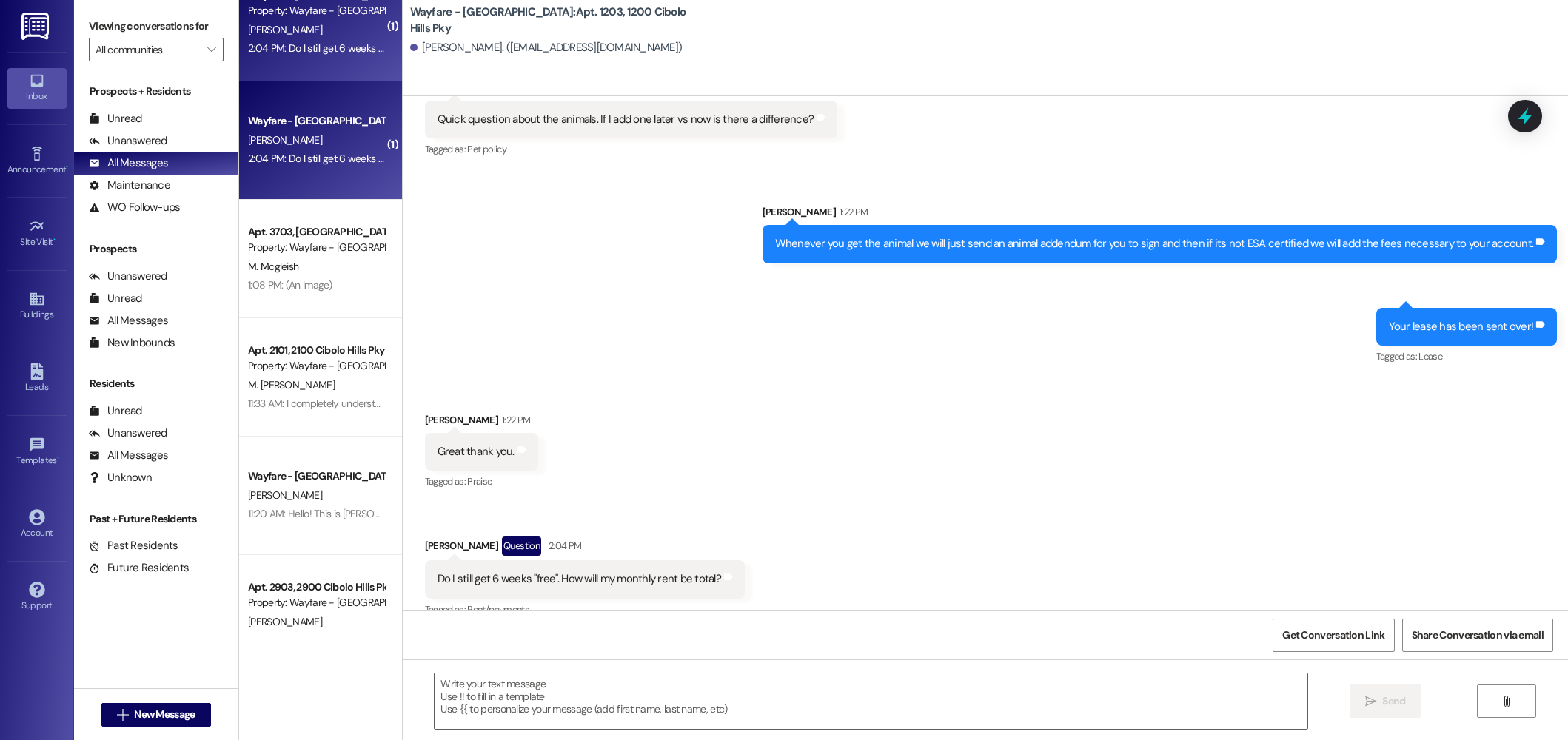
scroll to position [43070, 0]
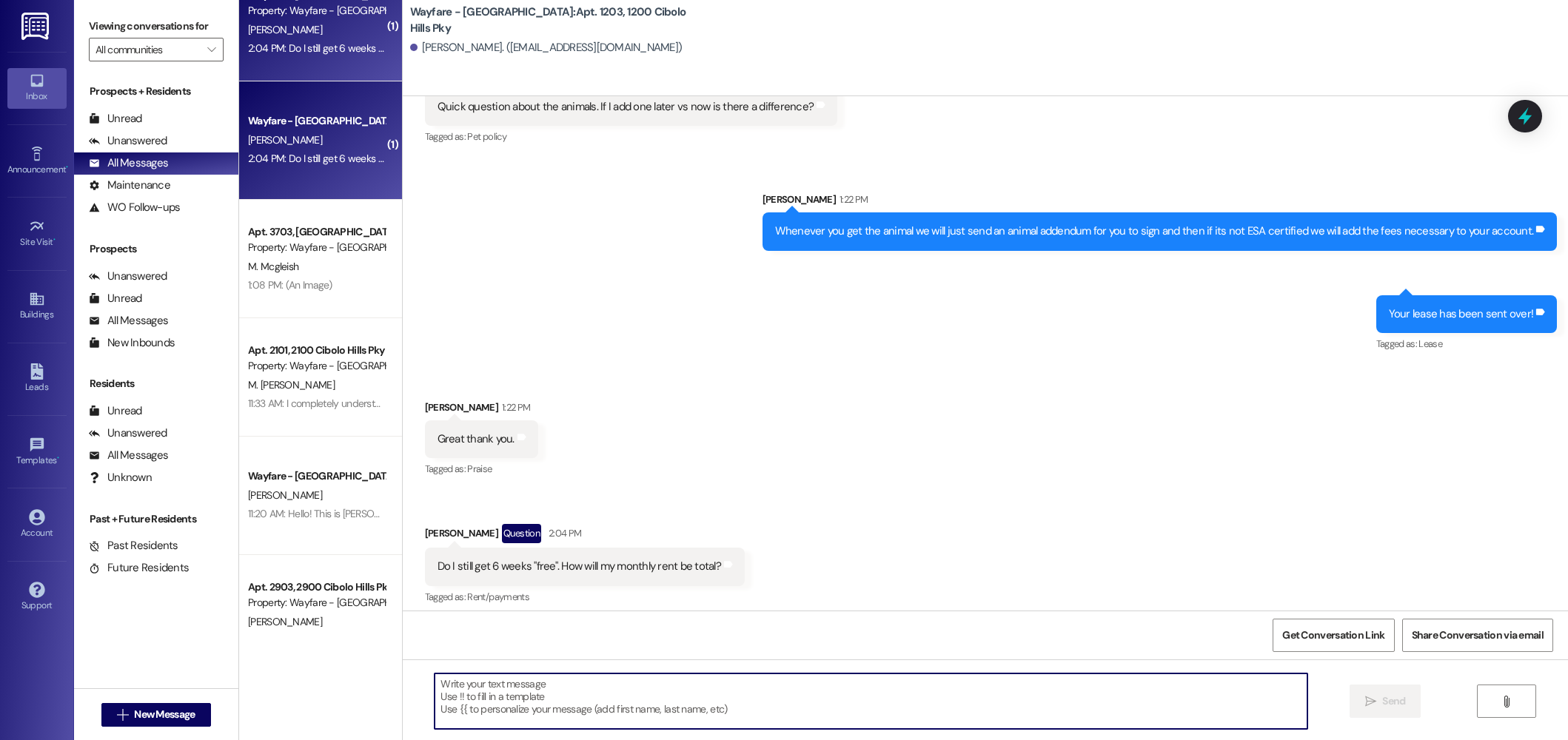
click at [668, 720] on textarea at bounding box center [871, 701] width 873 height 55
click at [650, 707] on textarea at bounding box center [871, 701] width 873 height 55
type textarea "Yes ma'am you still get the 6 weeks free"
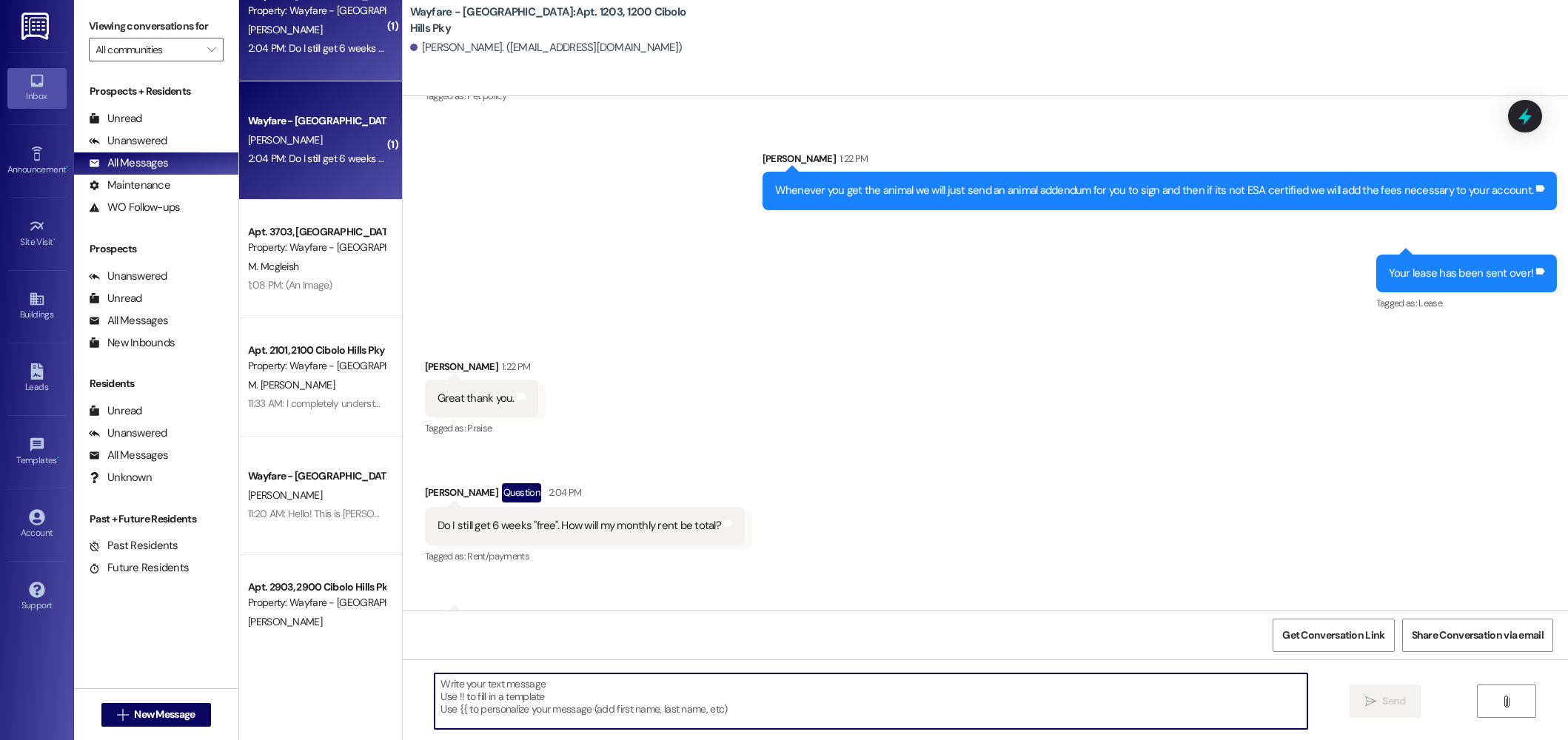
scroll to position [43174, 0]
